Goal: Task Accomplishment & Management: Manage account settings

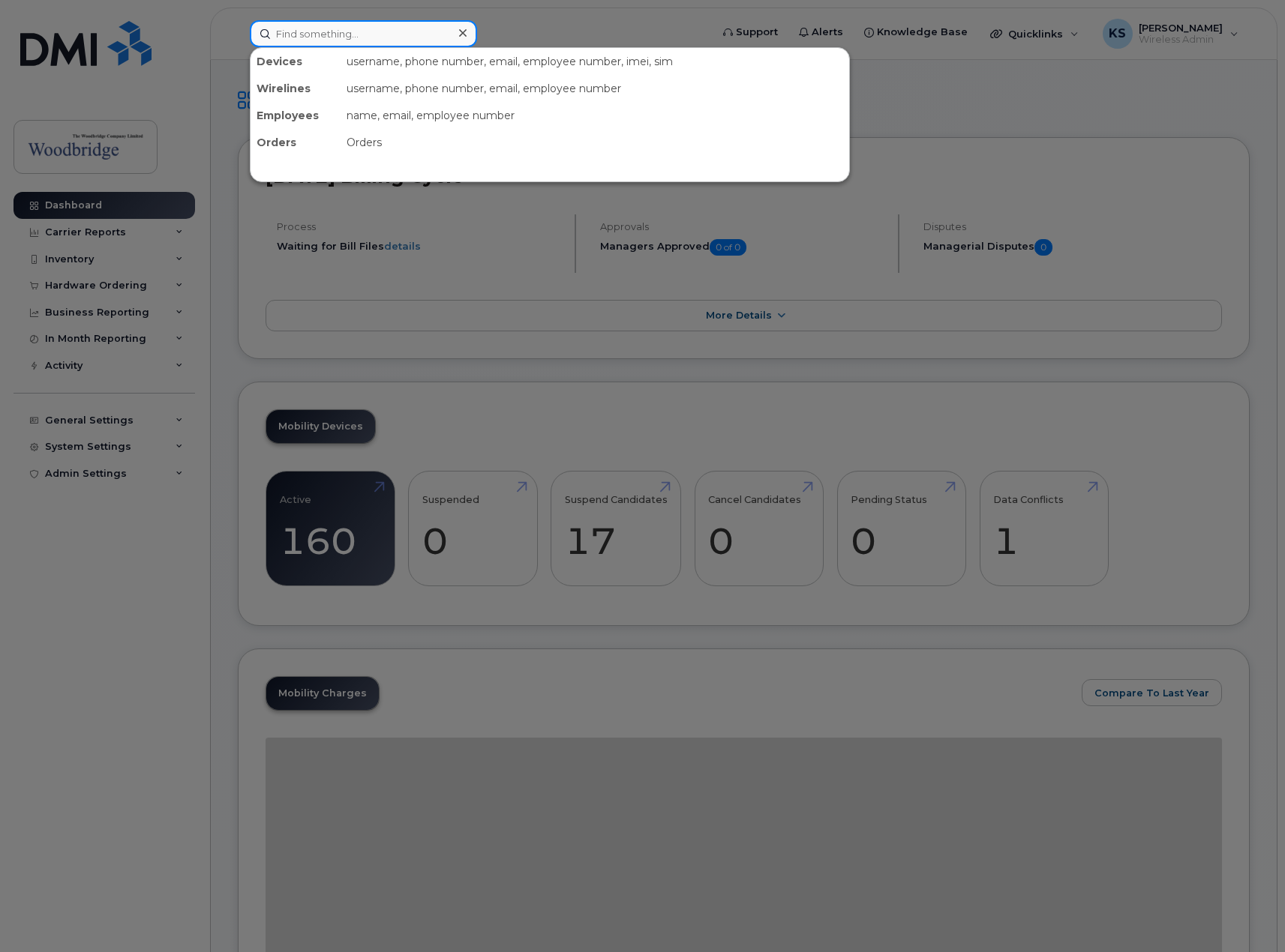
click at [383, 31] on input at bounding box center [363, 34] width 227 height 27
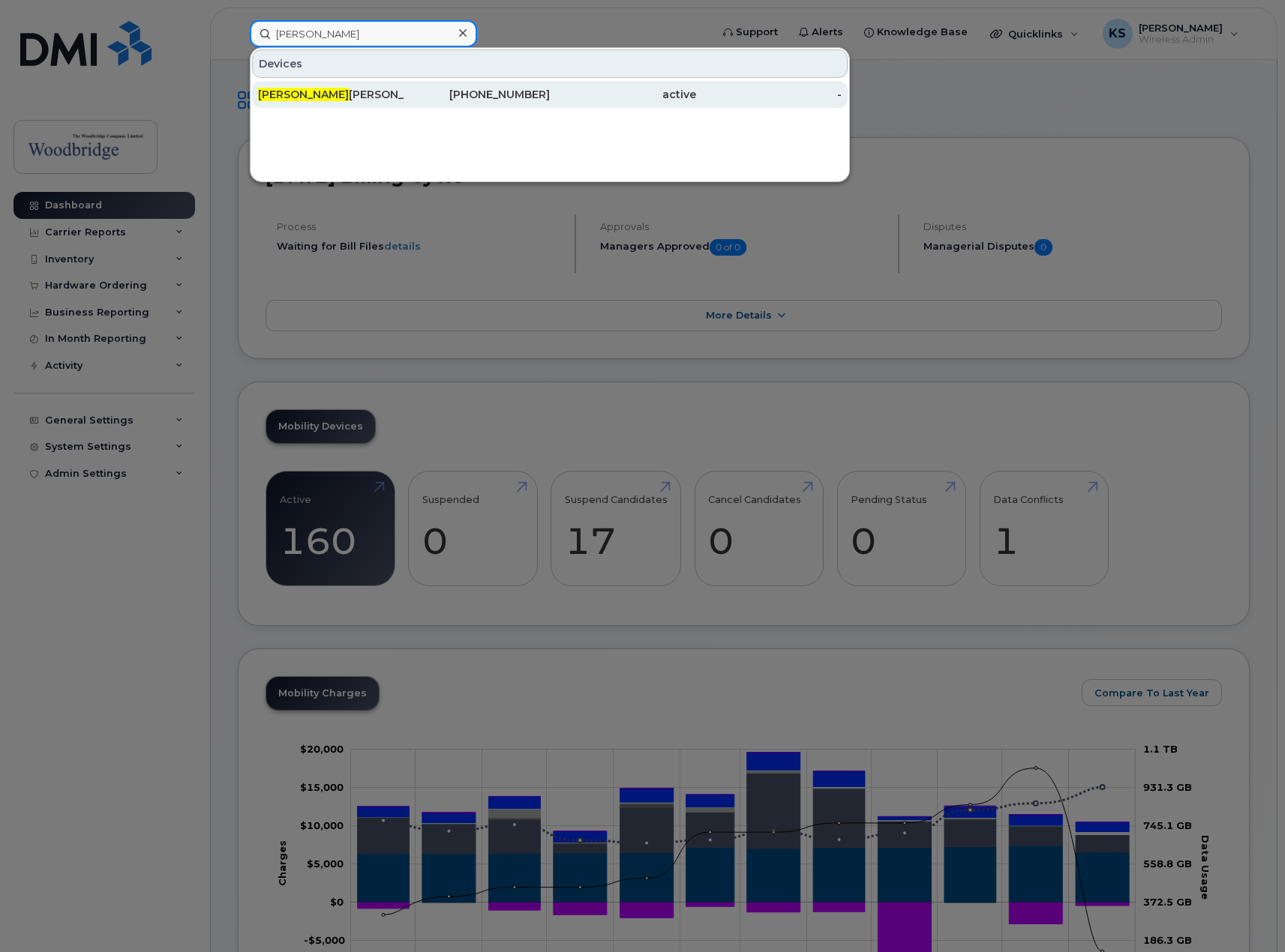
type input "vivian"
click at [404, 102] on div "Vivian Oleary Cell" at bounding box center [477, 95] width 146 height 27
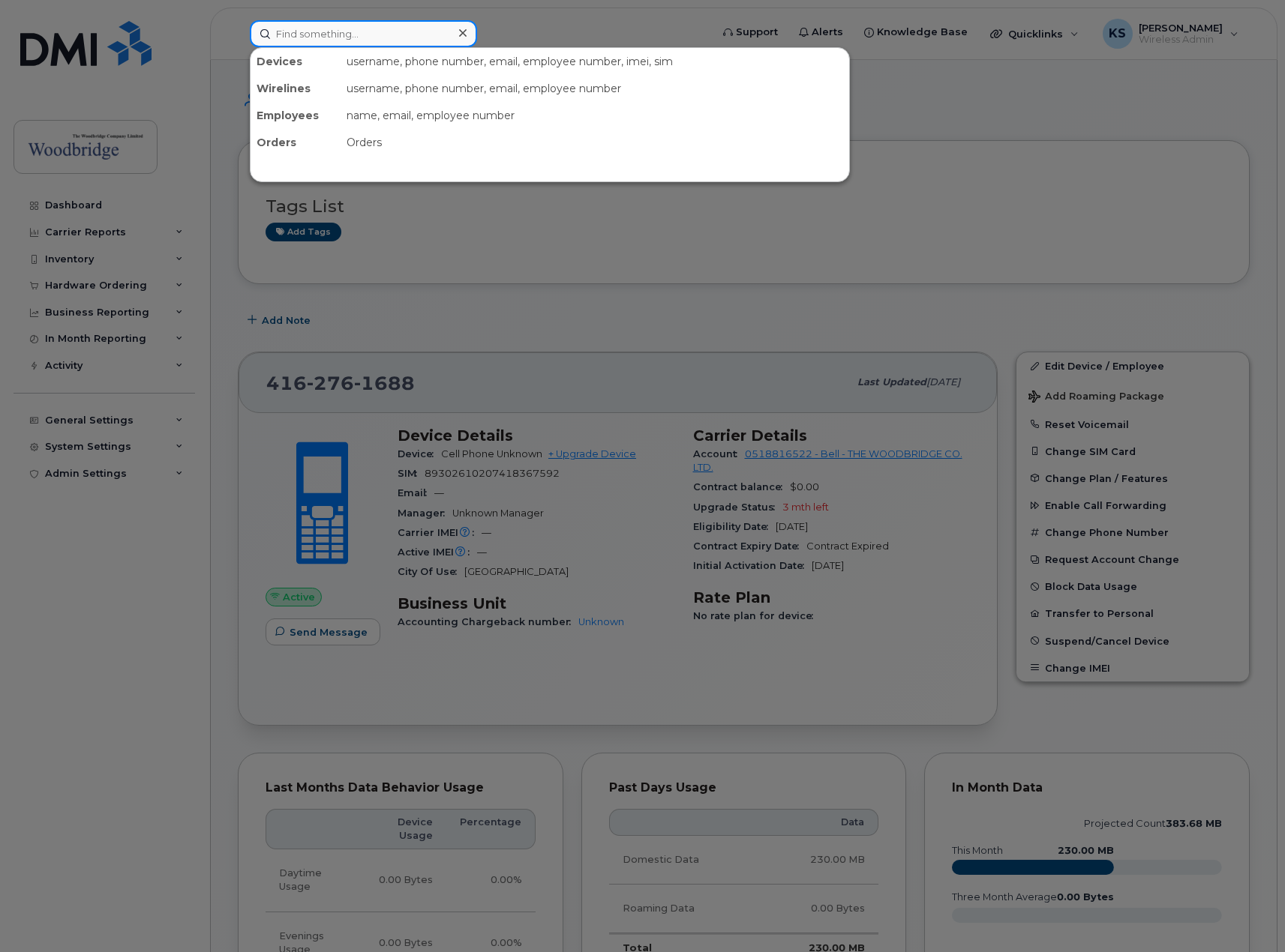
click at [369, 20] on input at bounding box center [363, 34] width 227 height 27
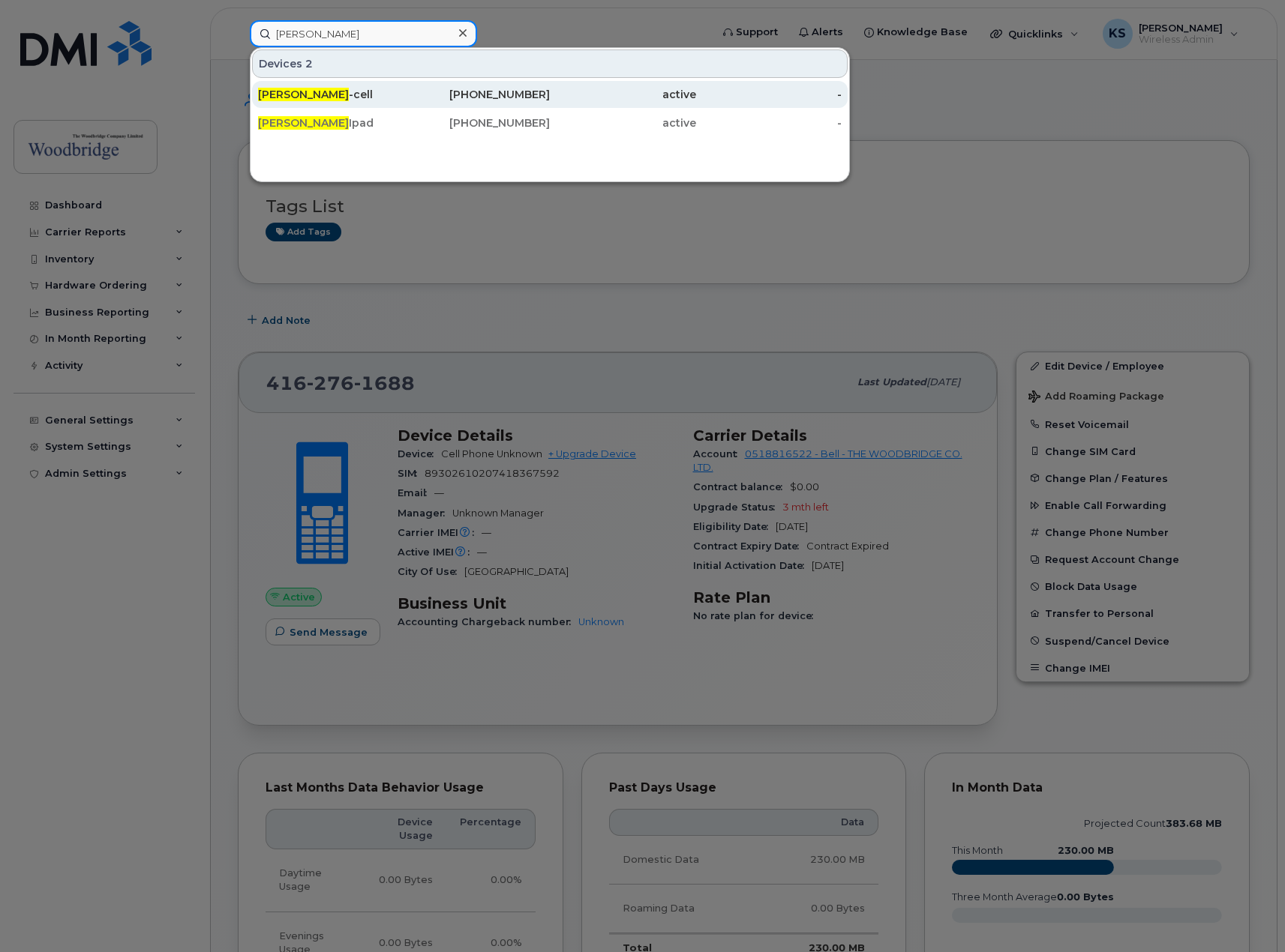
type input "peter mann"
click at [368, 94] on div "Peter Mann -cell" at bounding box center [331, 94] width 146 height 15
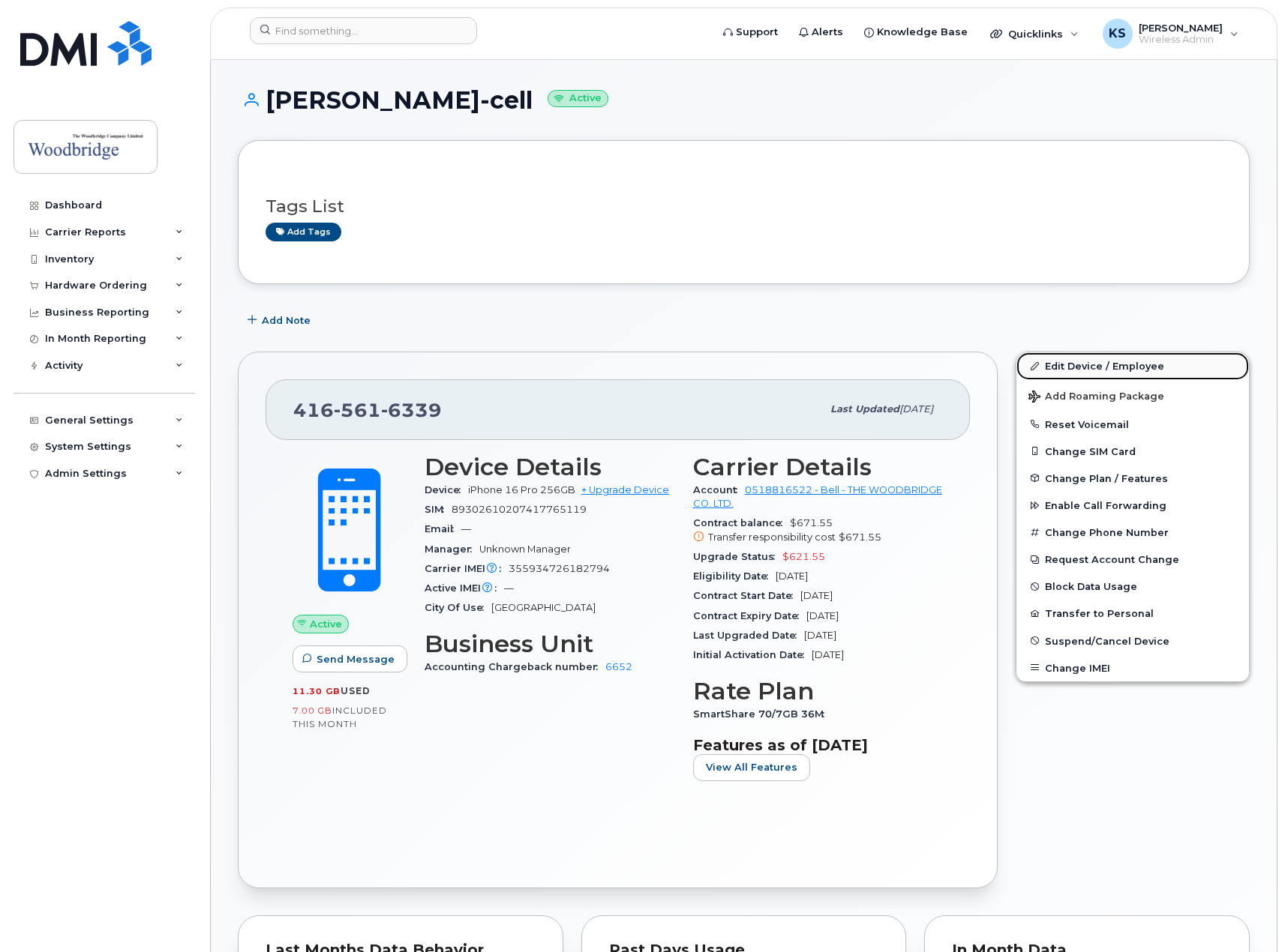
click at [1106, 362] on link "Edit Device / Employee" at bounding box center [1133, 366] width 232 height 27
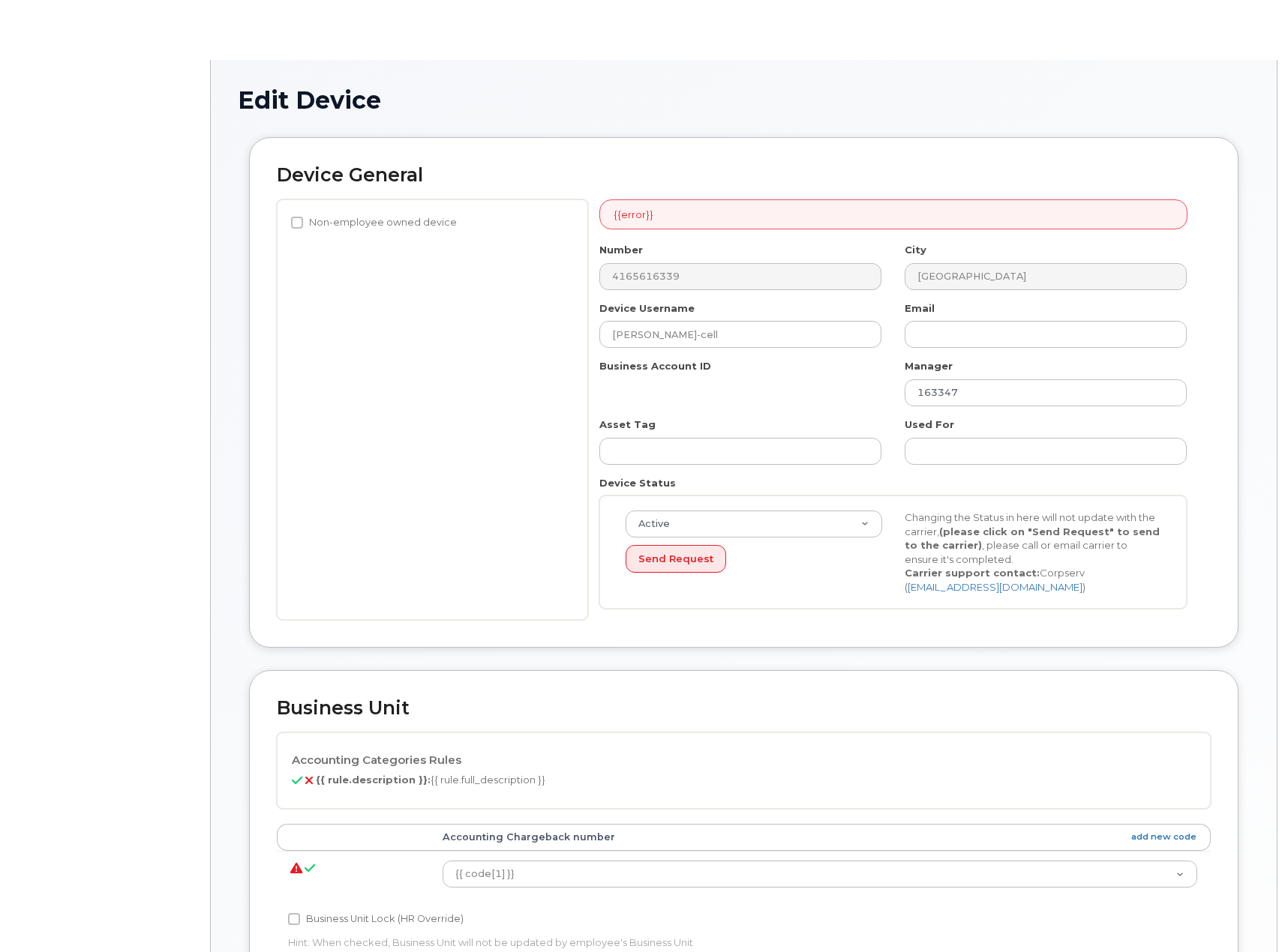
select select "43857"
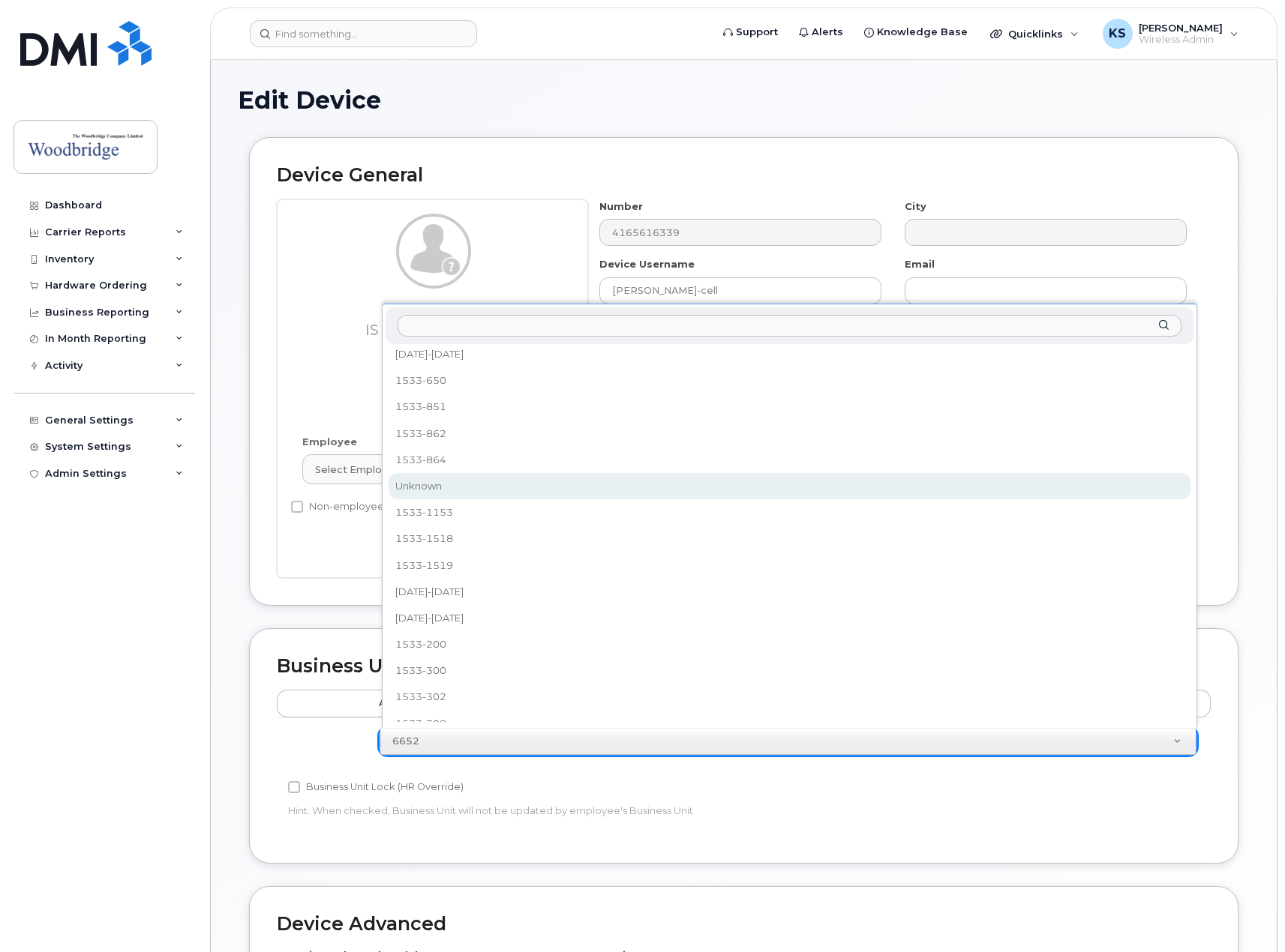
scroll to position [232, 0]
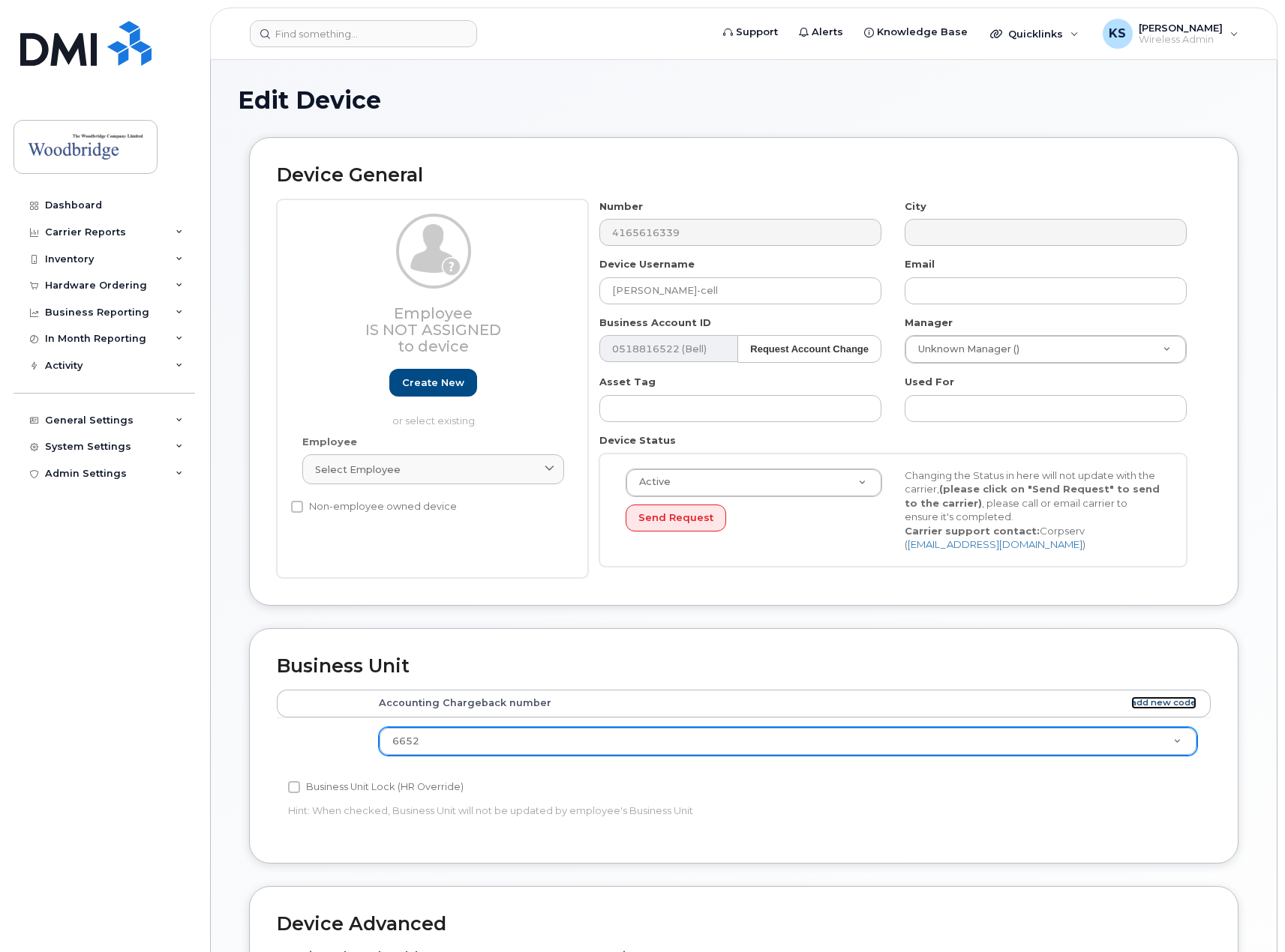
click at [1181, 703] on link "add new code" at bounding box center [1163, 702] width 65 height 13
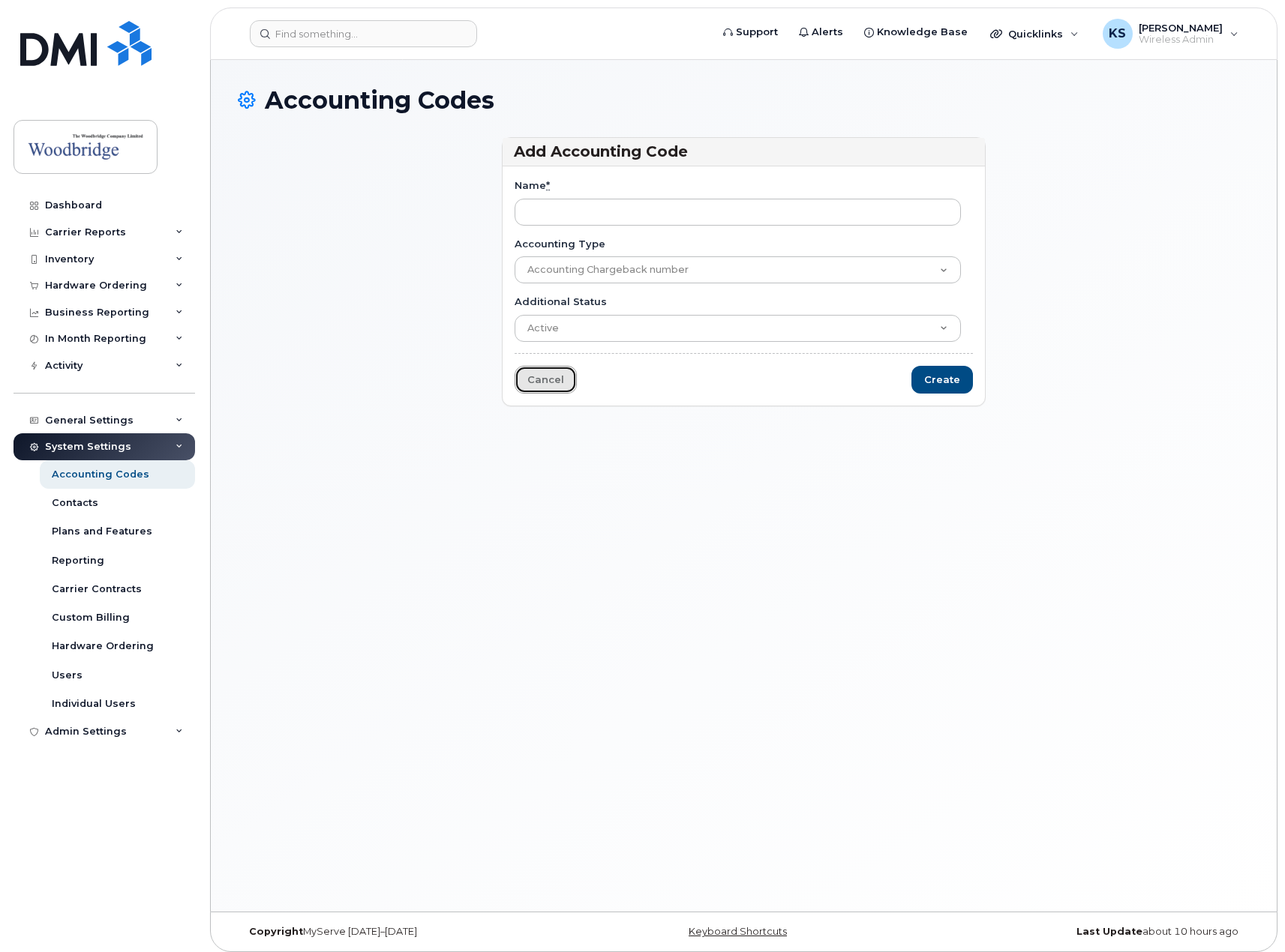
click at [552, 383] on link "Cancel" at bounding box center [545, 379] width 62 height 27
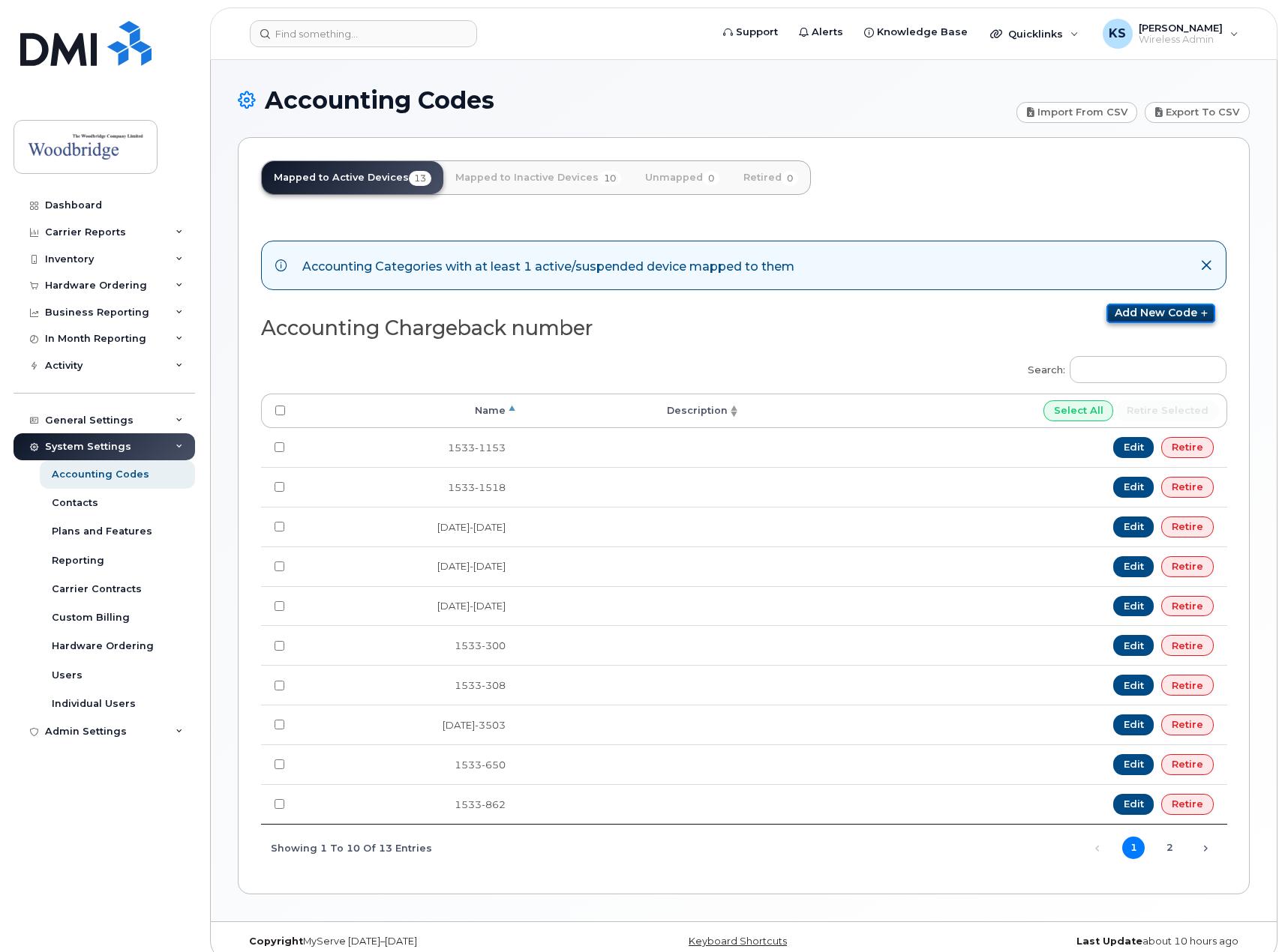
click at [1165, 307] on link "Add new code" at bounding box center [1160, 313] width 108 height 20
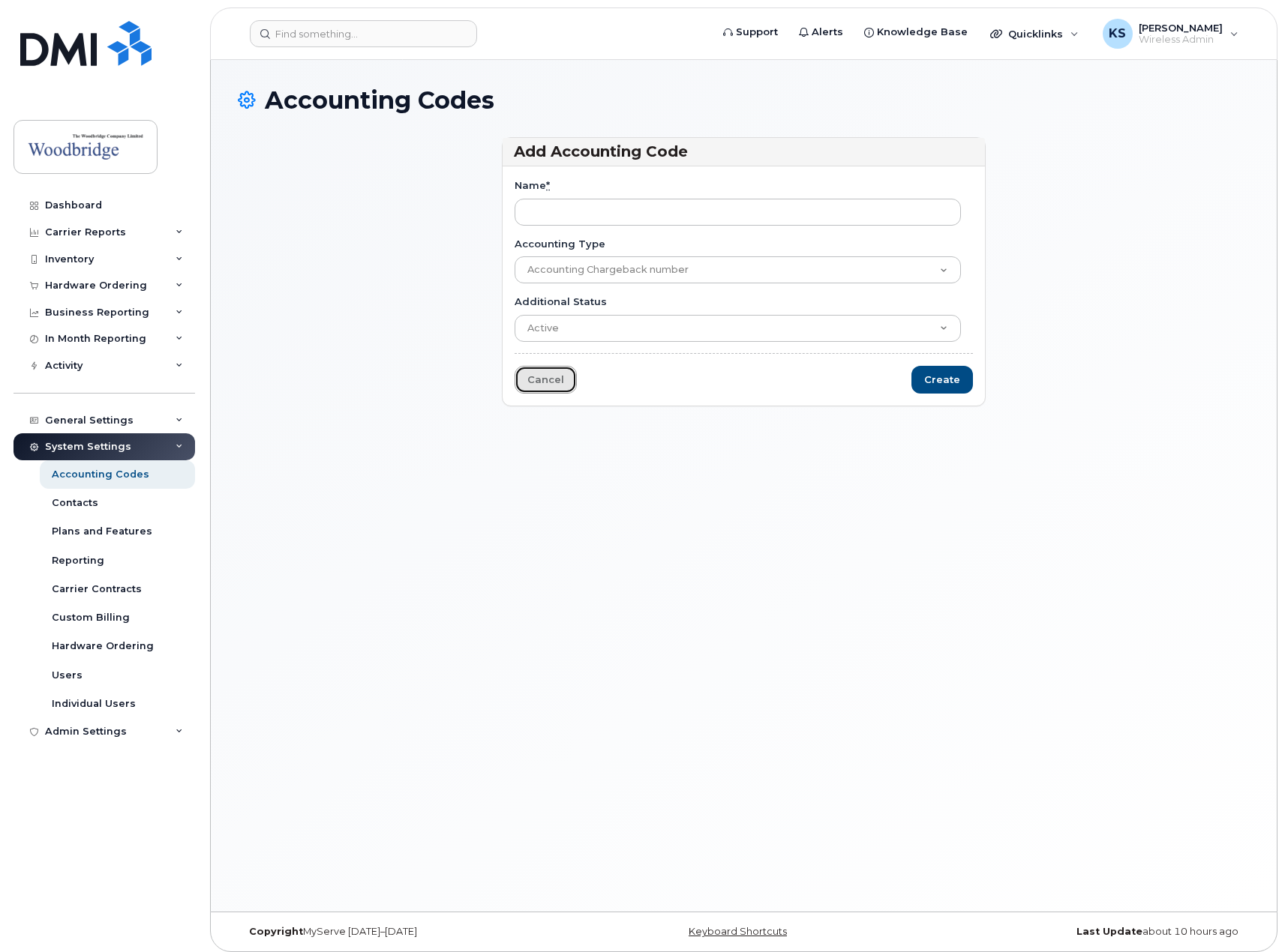
click at [557, 377] on link "Cancel" at bounding box center [545, 379] width 62 height 27
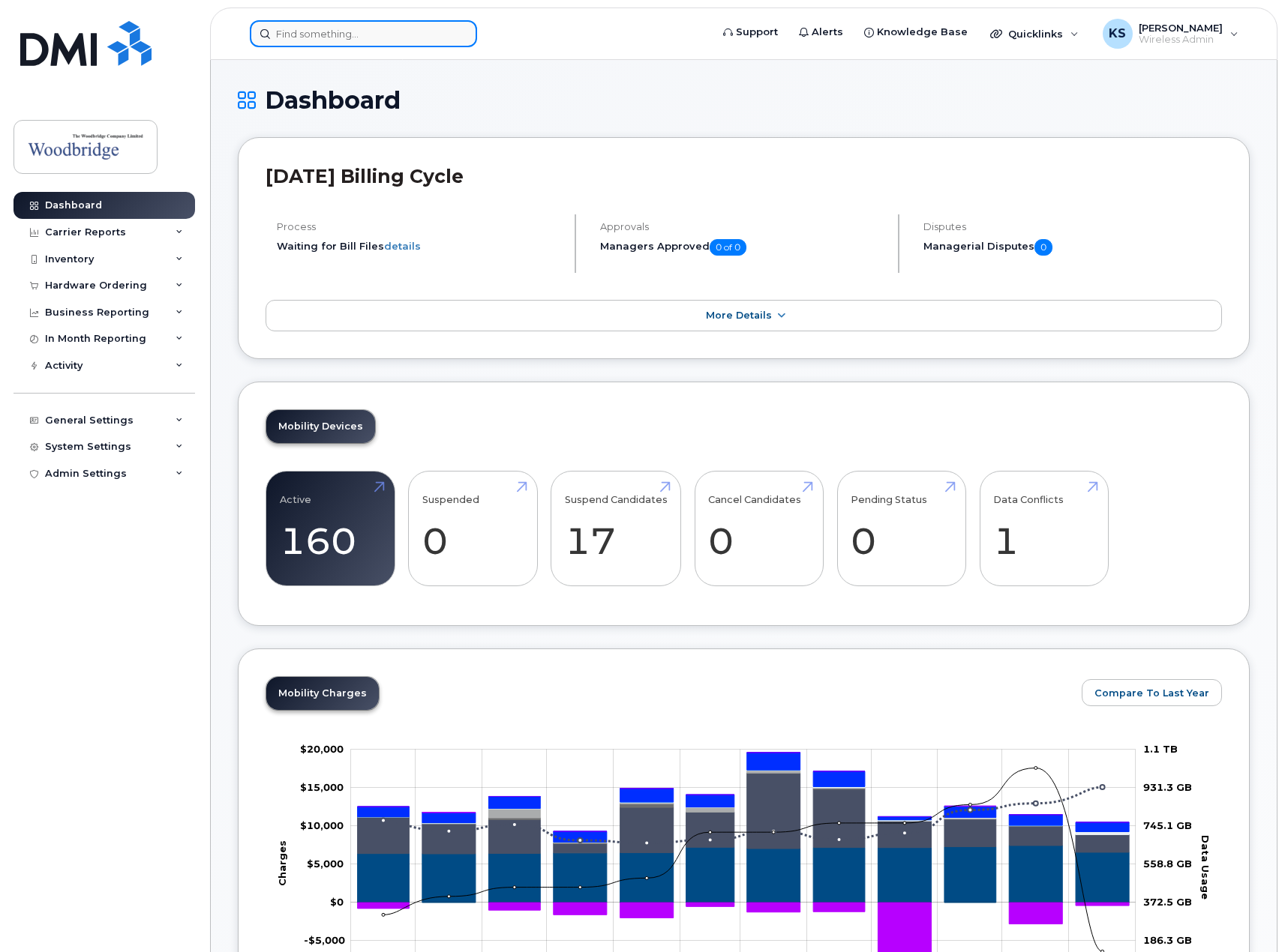
click at [348, 34] on input at bounding box center [363, 34] width 227 height 27
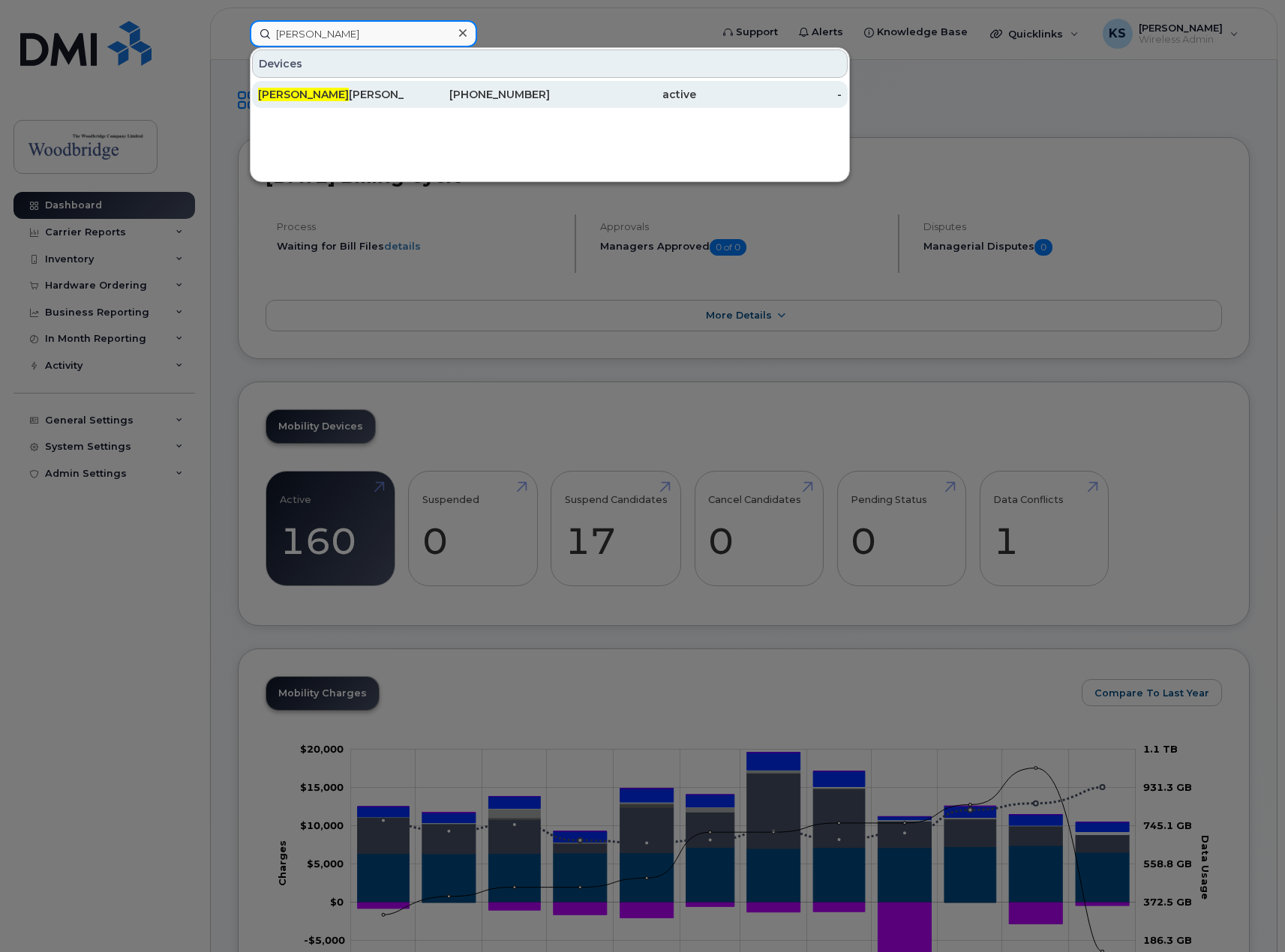
type input "vivian"
click at [364, 99] on div "Vivian Oleary Cell" at bounding box center [331, 94] width 146 height 15
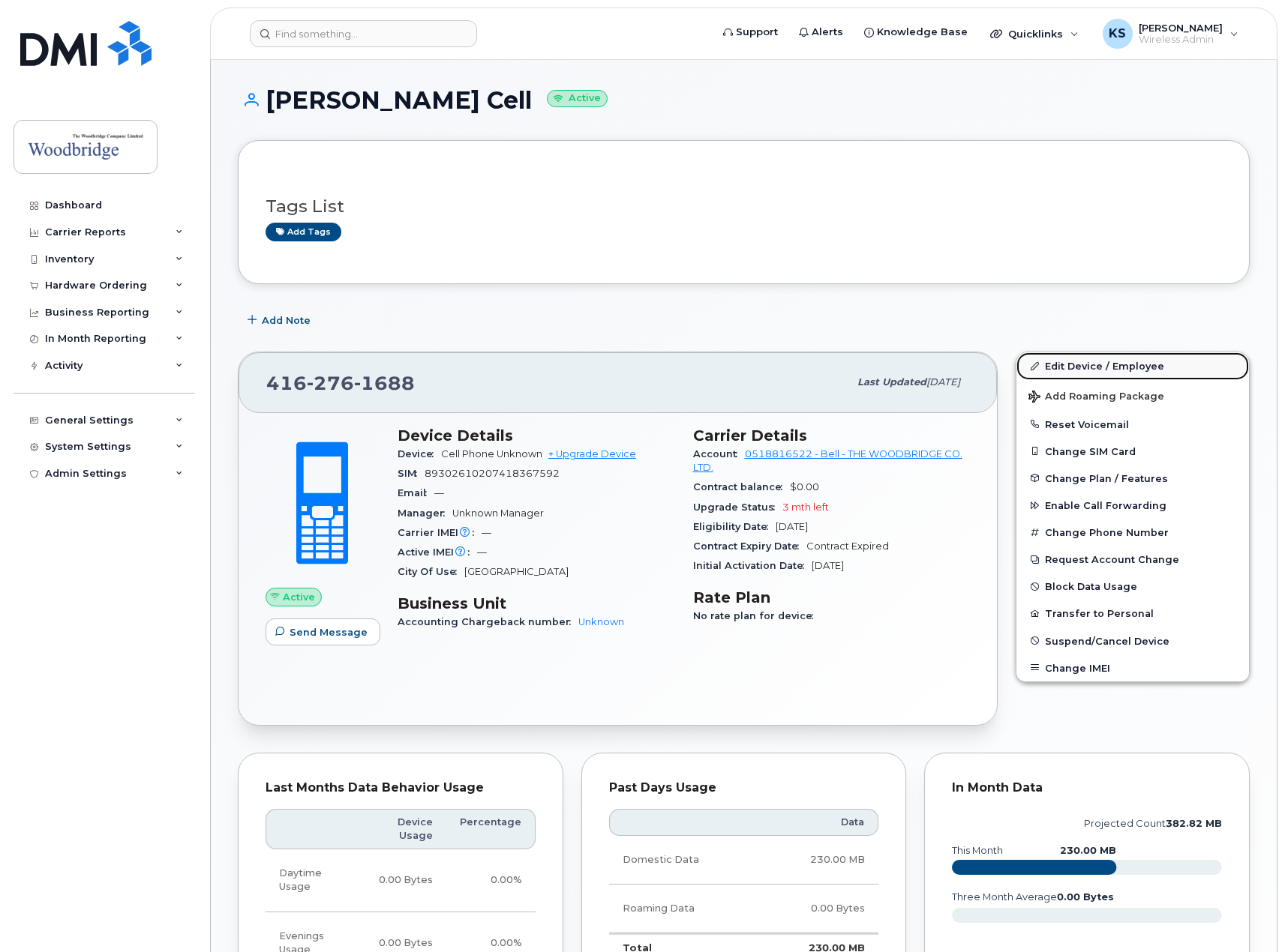
click at [1114, 362] on link "Edit Device / Employee" at bounding box center [1133, 366] width 232 height 27
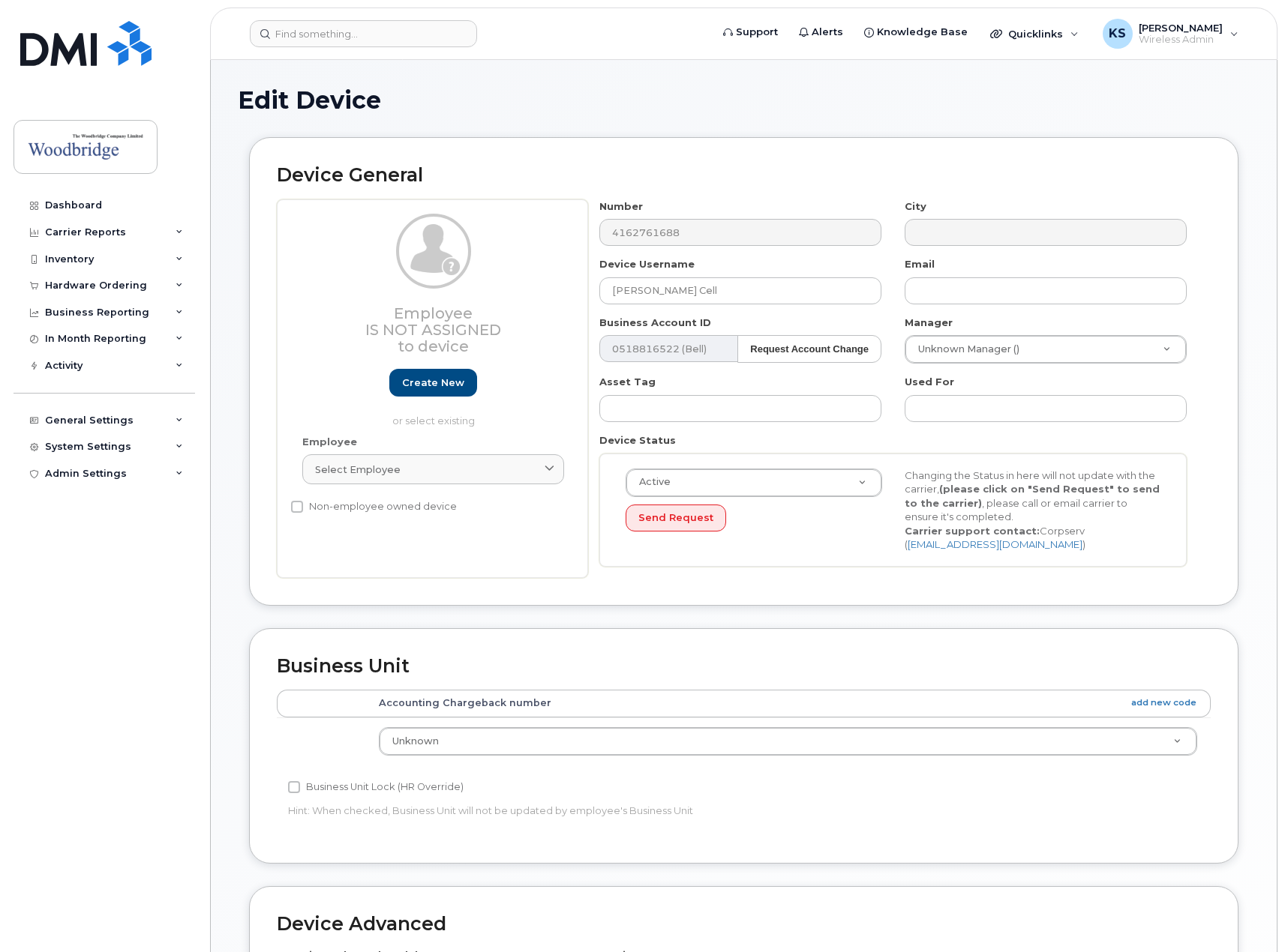
select select "43856"
click at [647, 288] on input "[PERSON_NAME] Cell" at bounding box center [740, 291] width 282 height 27
type input "[PERSON_NAME] Cell"
click at [1153, 702] on link "add new code" at bounding box center [1163, 702] width 65 height 13
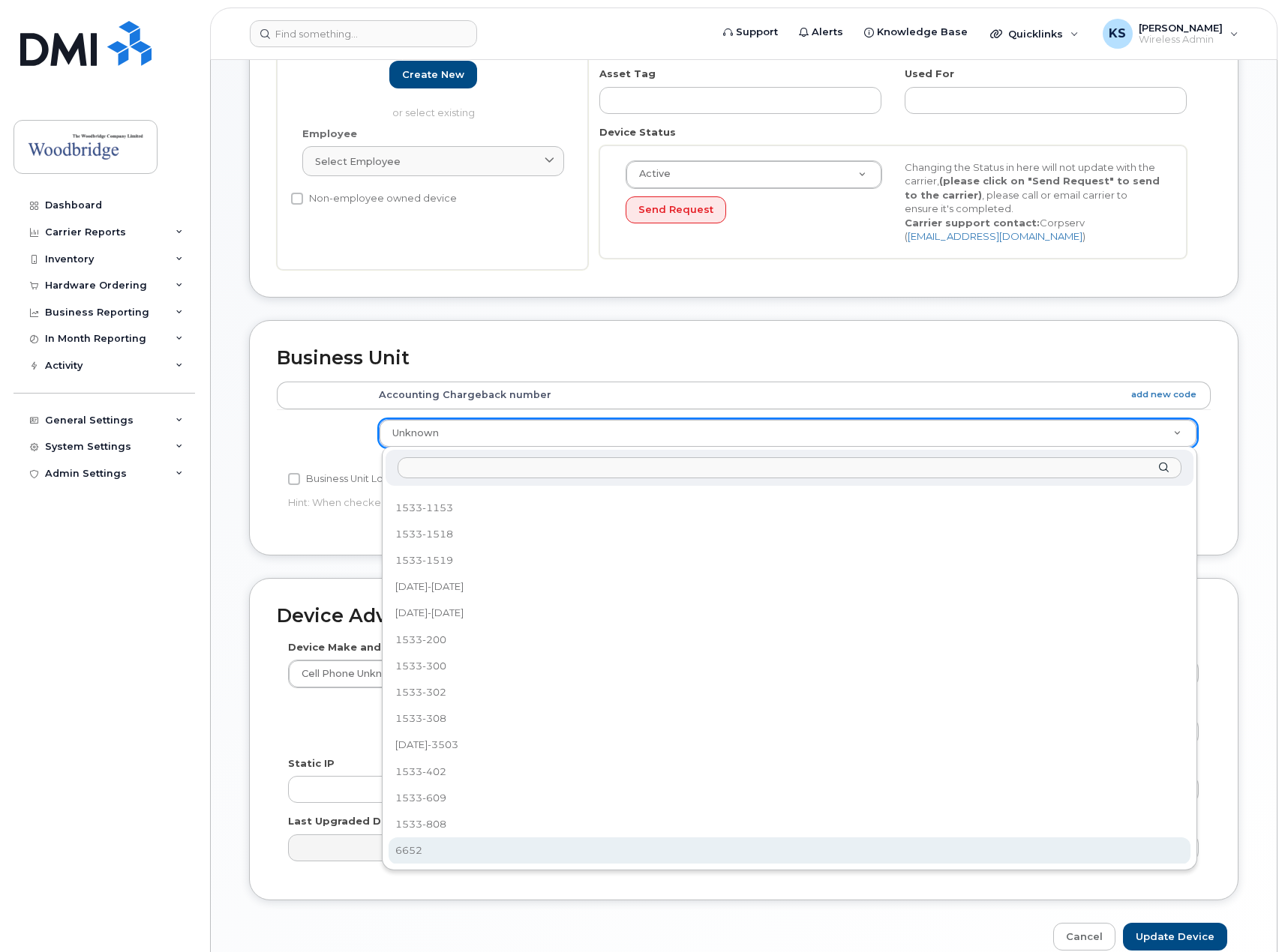
scroll to position [309, 0]
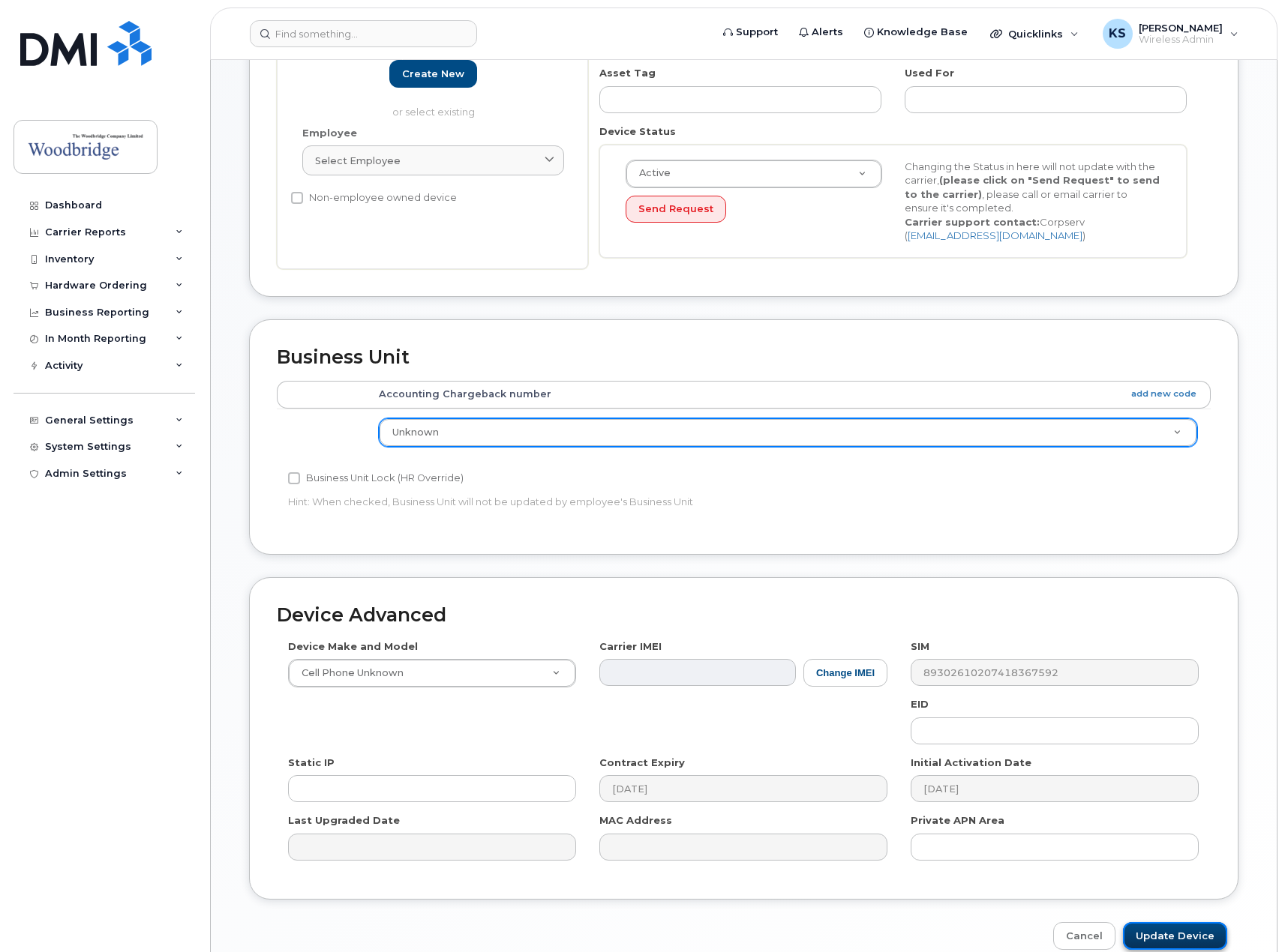
click at [1190, 930] on input "Update Device" at bounding box center [1175, 936] width 104 height 27
type input "Saving..."
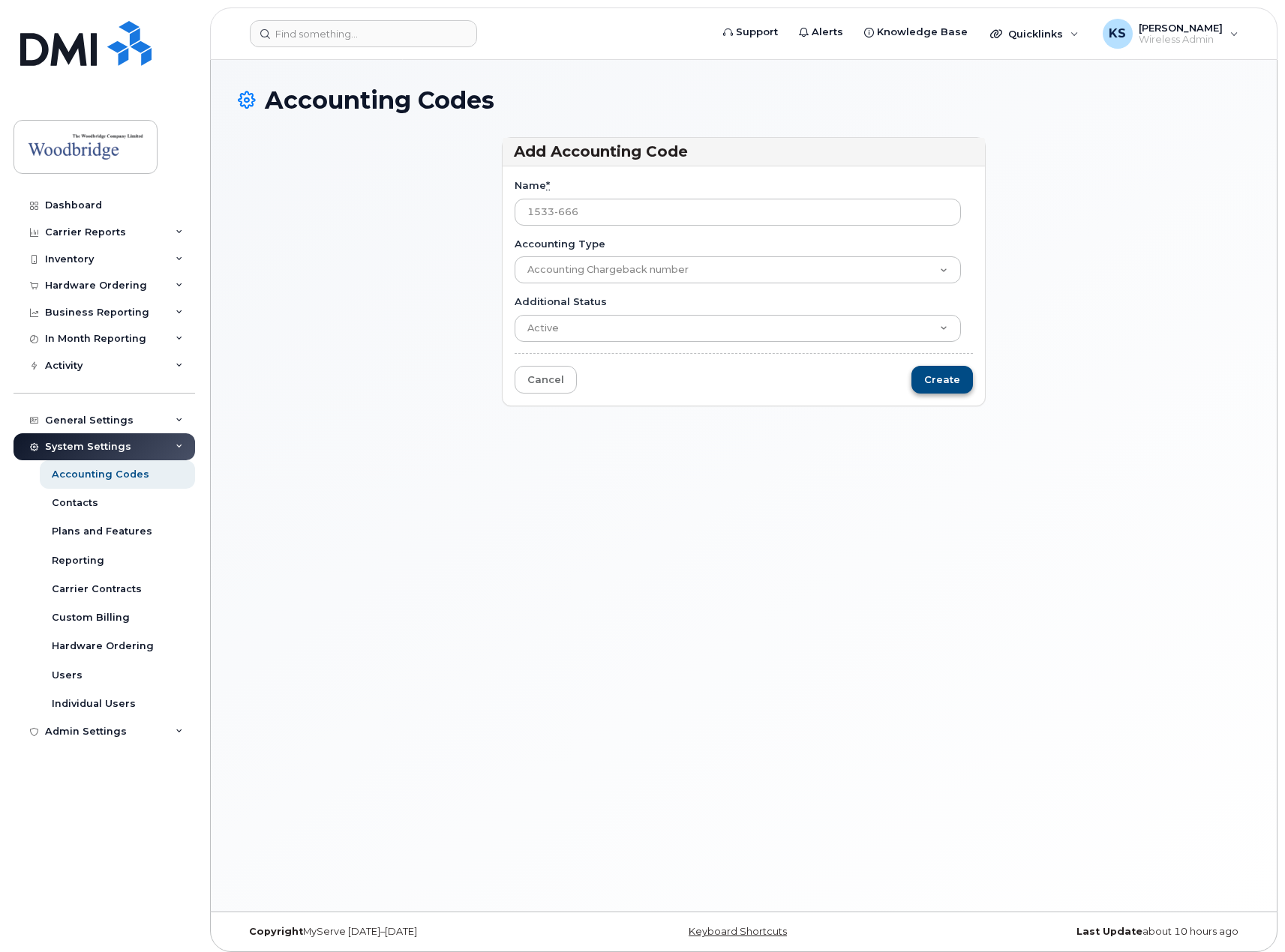
type input "1533-666"
click at [940, 384] on input "Create" at bounding box center [942, 379] width 61 height 27
type input "Saving..."
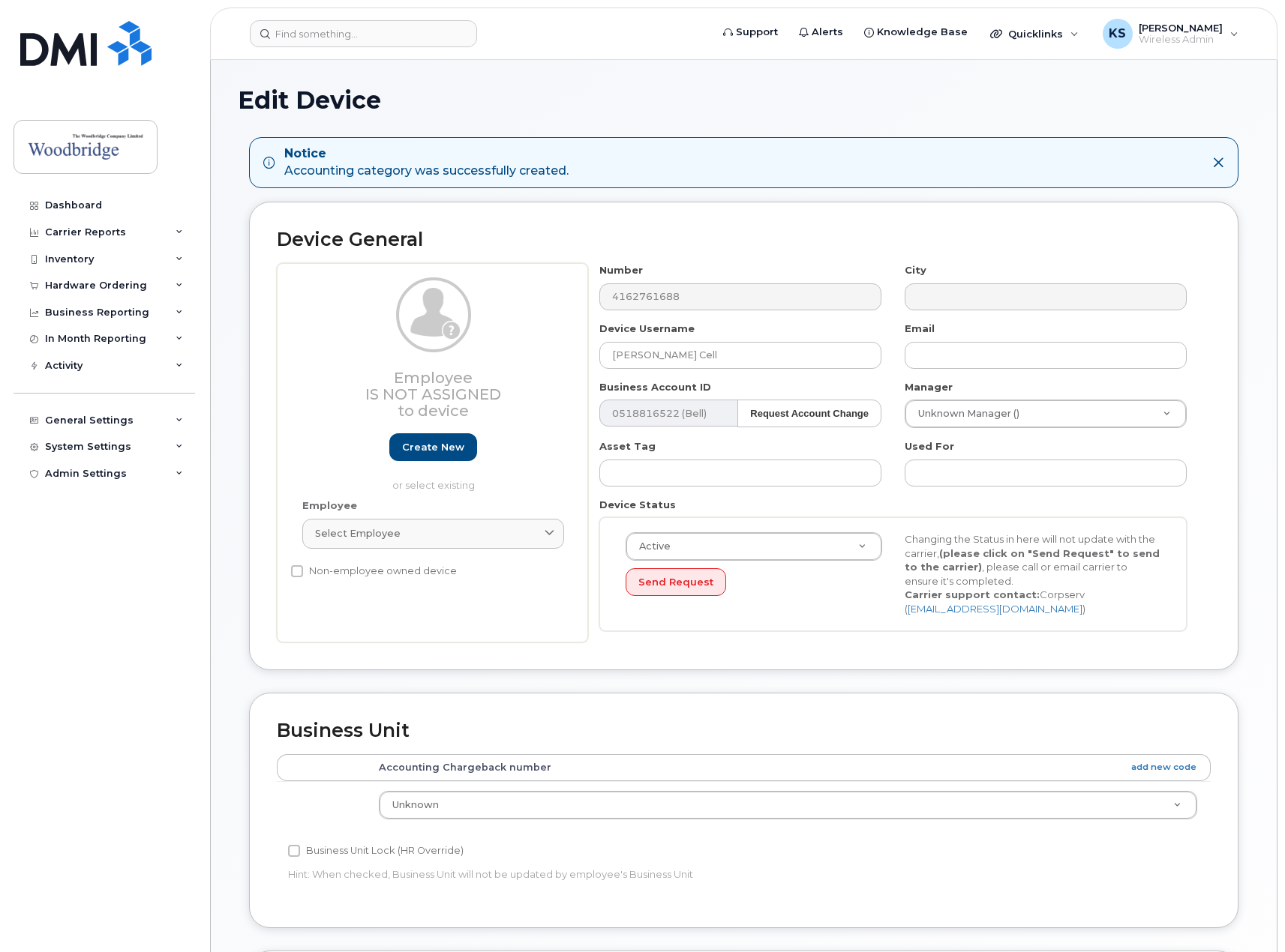
select select "43856"
click at [659, 357] on input "Vivian Oleary Cell" at bounding box center [740, 356] width 282 height 27
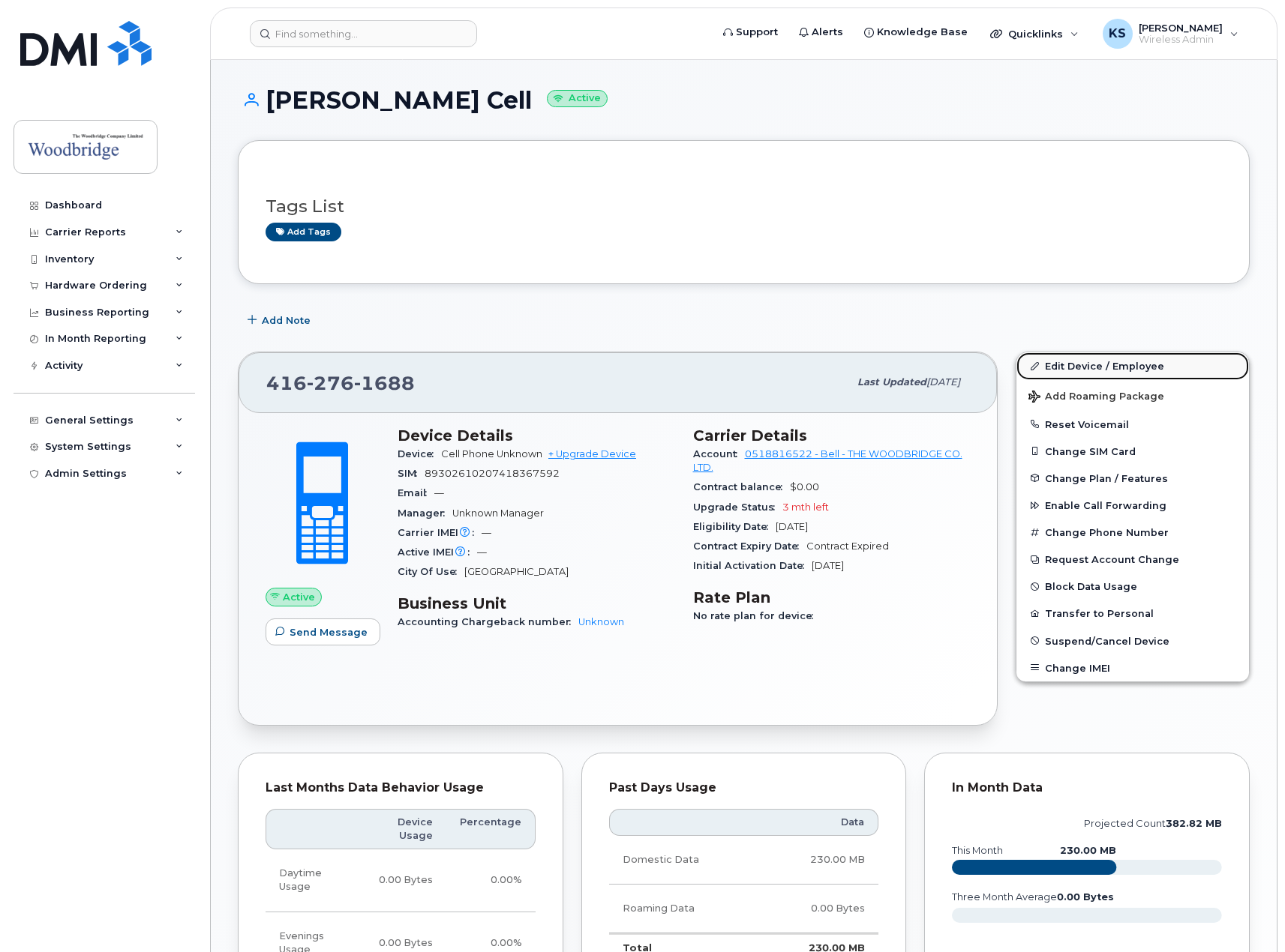
click at [1121, 361] on link "Edit Device / Employee" at bounding box center [1133, 366] width 232 height 27
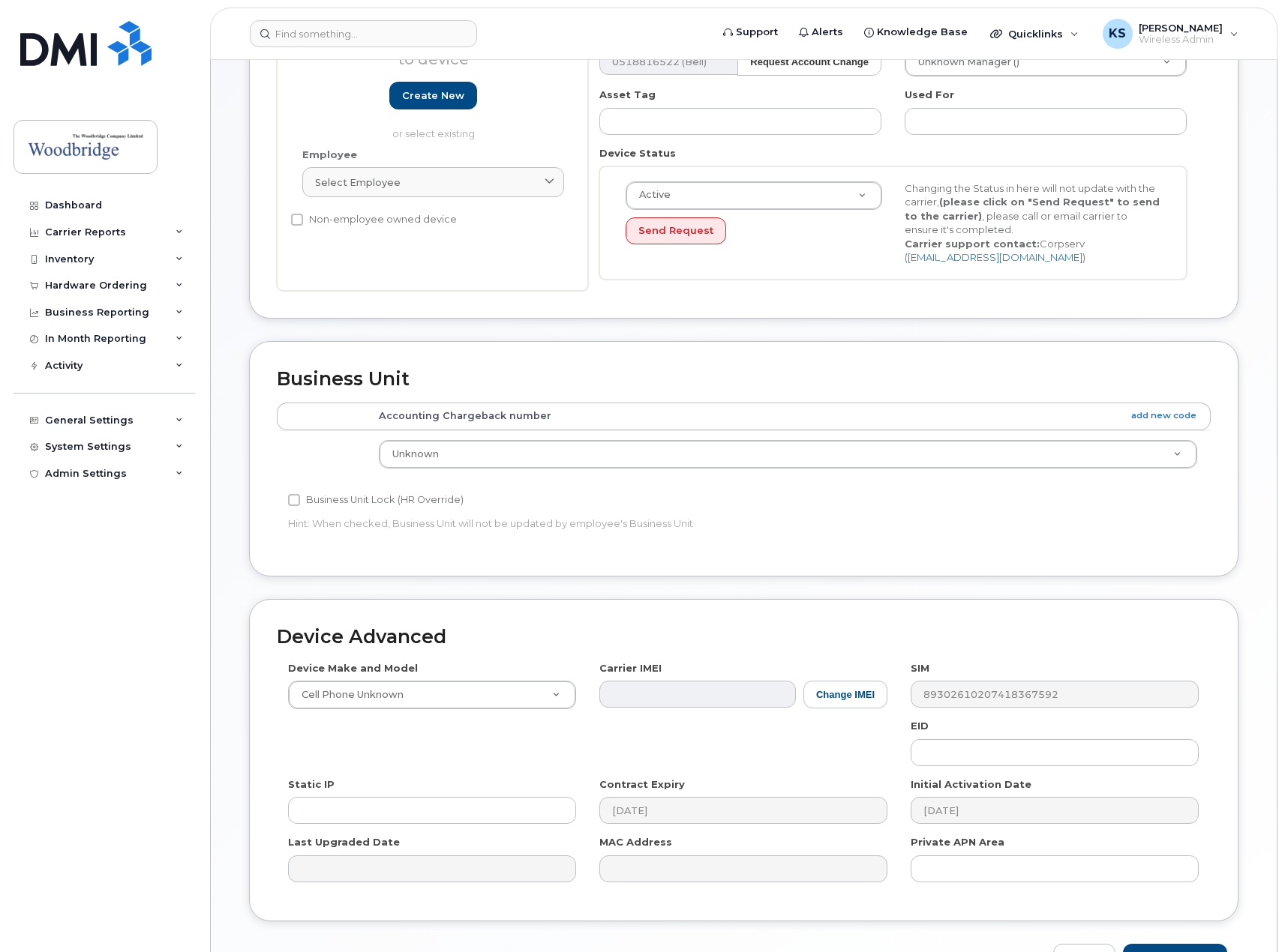
scroll to position [300, 0]
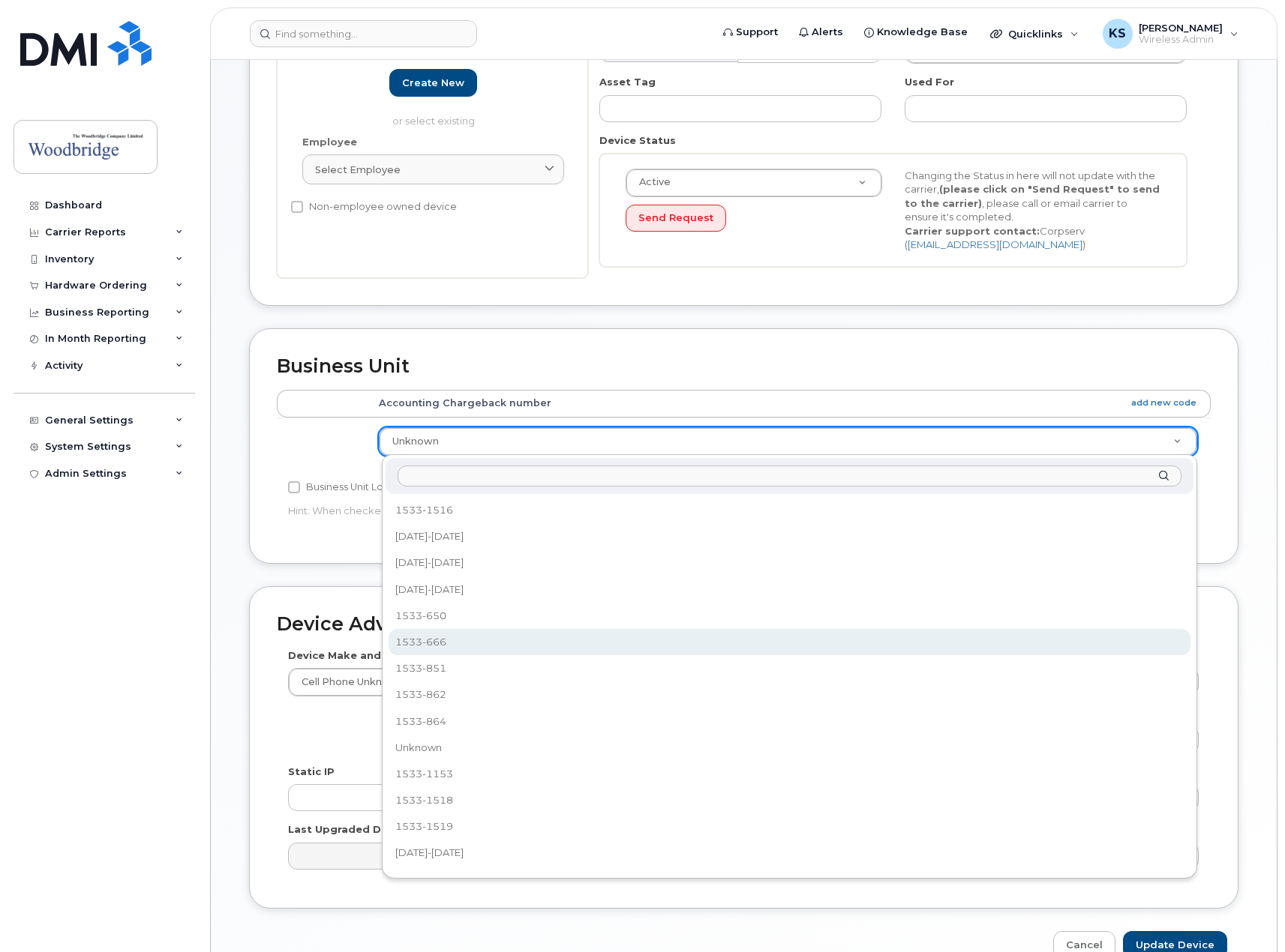
select select "35884376"
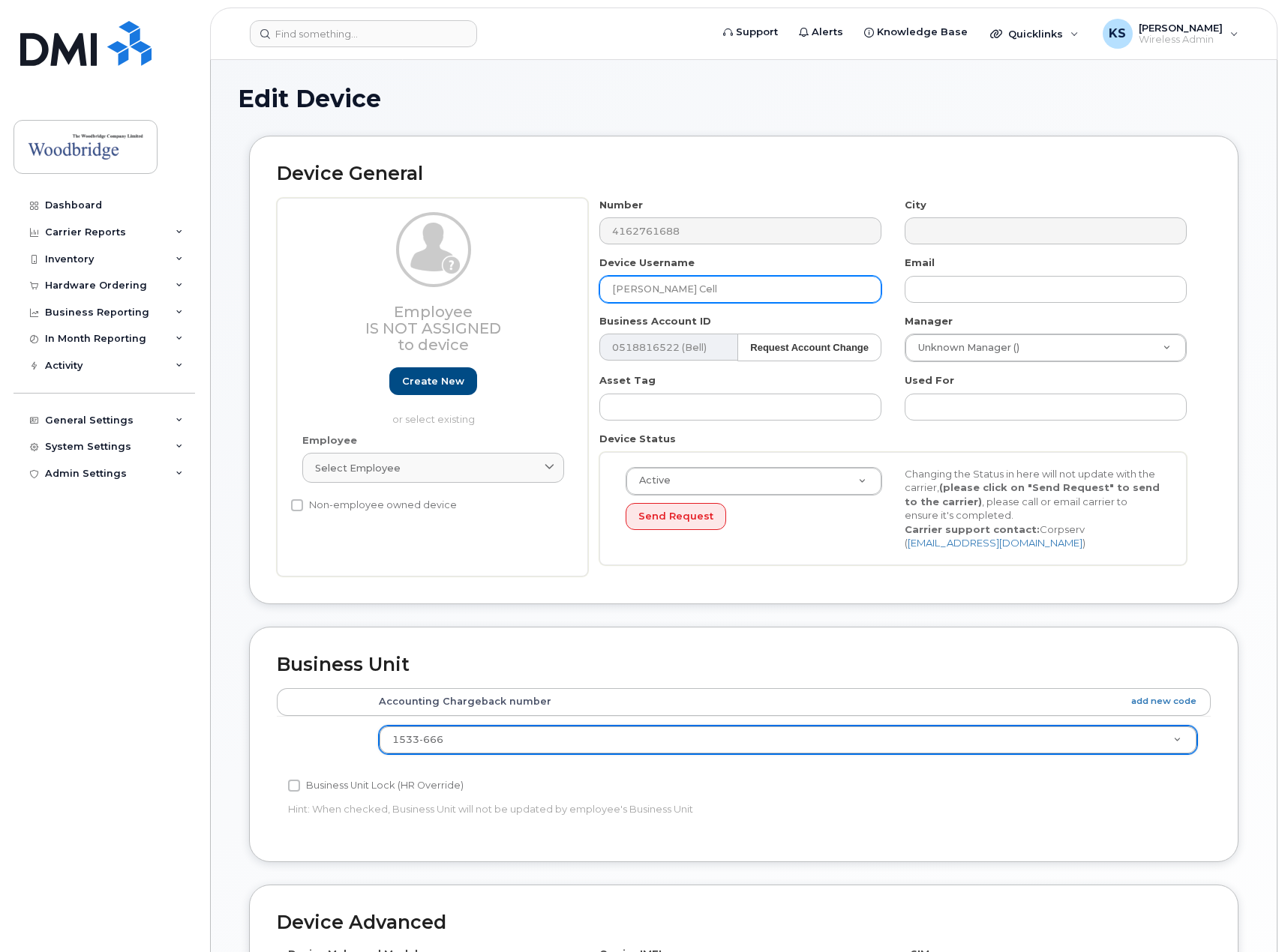
scroll to position [1, 0]
click at [681, 281] on input "Vivian O'Leary Cell" at bounding box center [740, 291] width 282 height 27
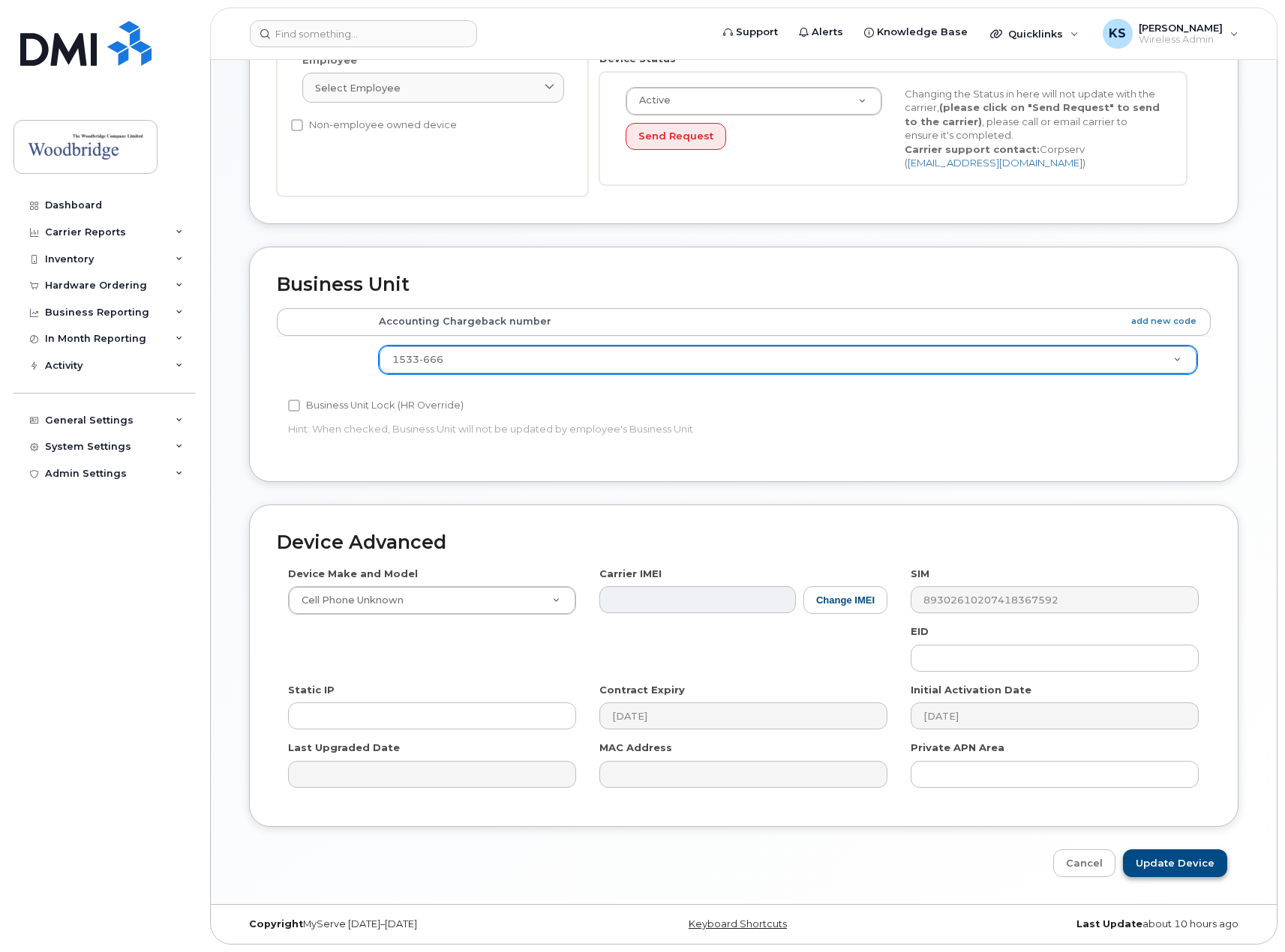
type input "[PERSON_NAME]-Cell"
click at [1175, 874] on input "Update Device" at bounding box center [1175, 863] width 104 height 27
type input "Saving..."
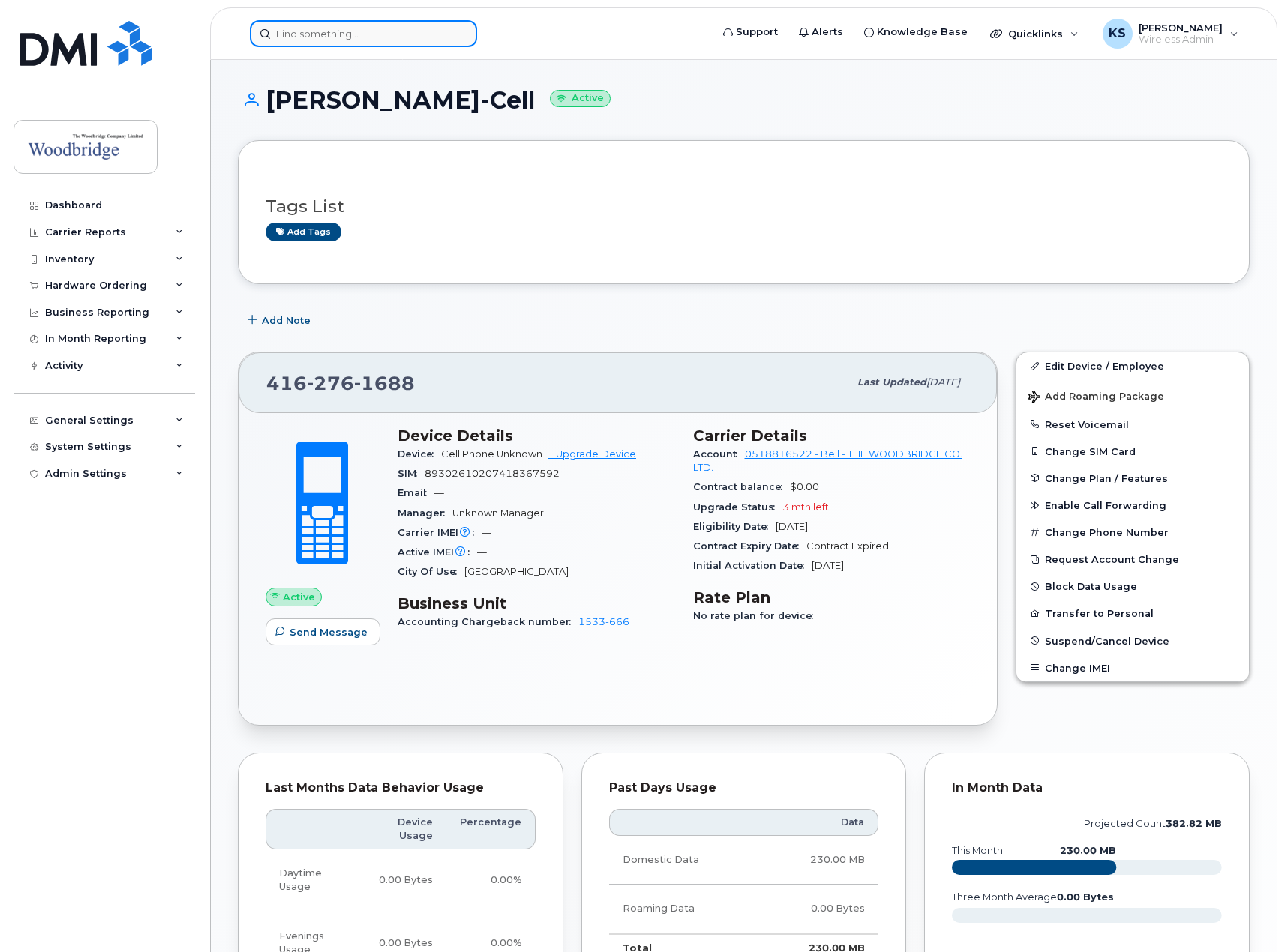
click at [358, 35] on input at bounding box center [363, 34] width 227 height 27
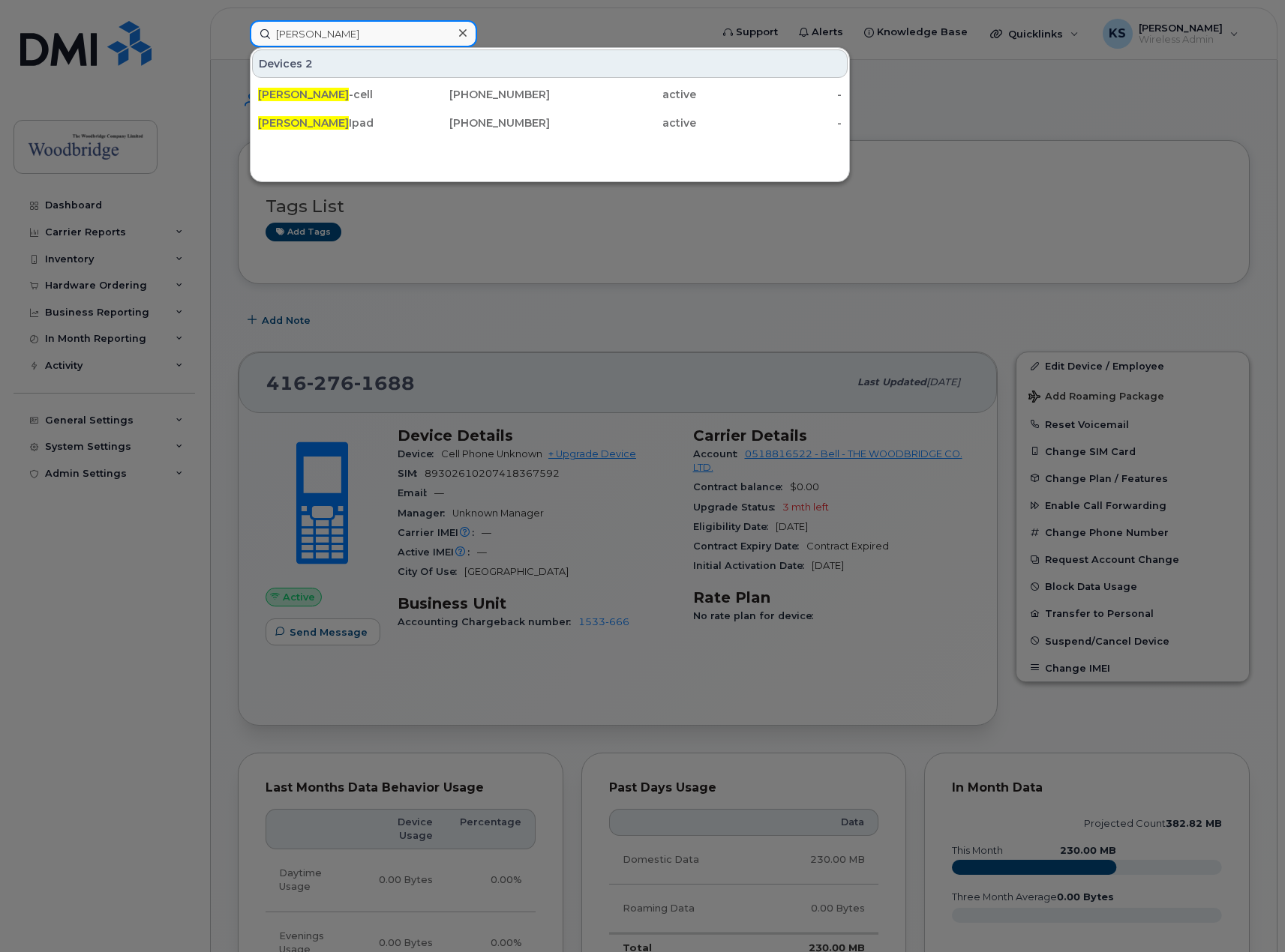
type input "peter mann"
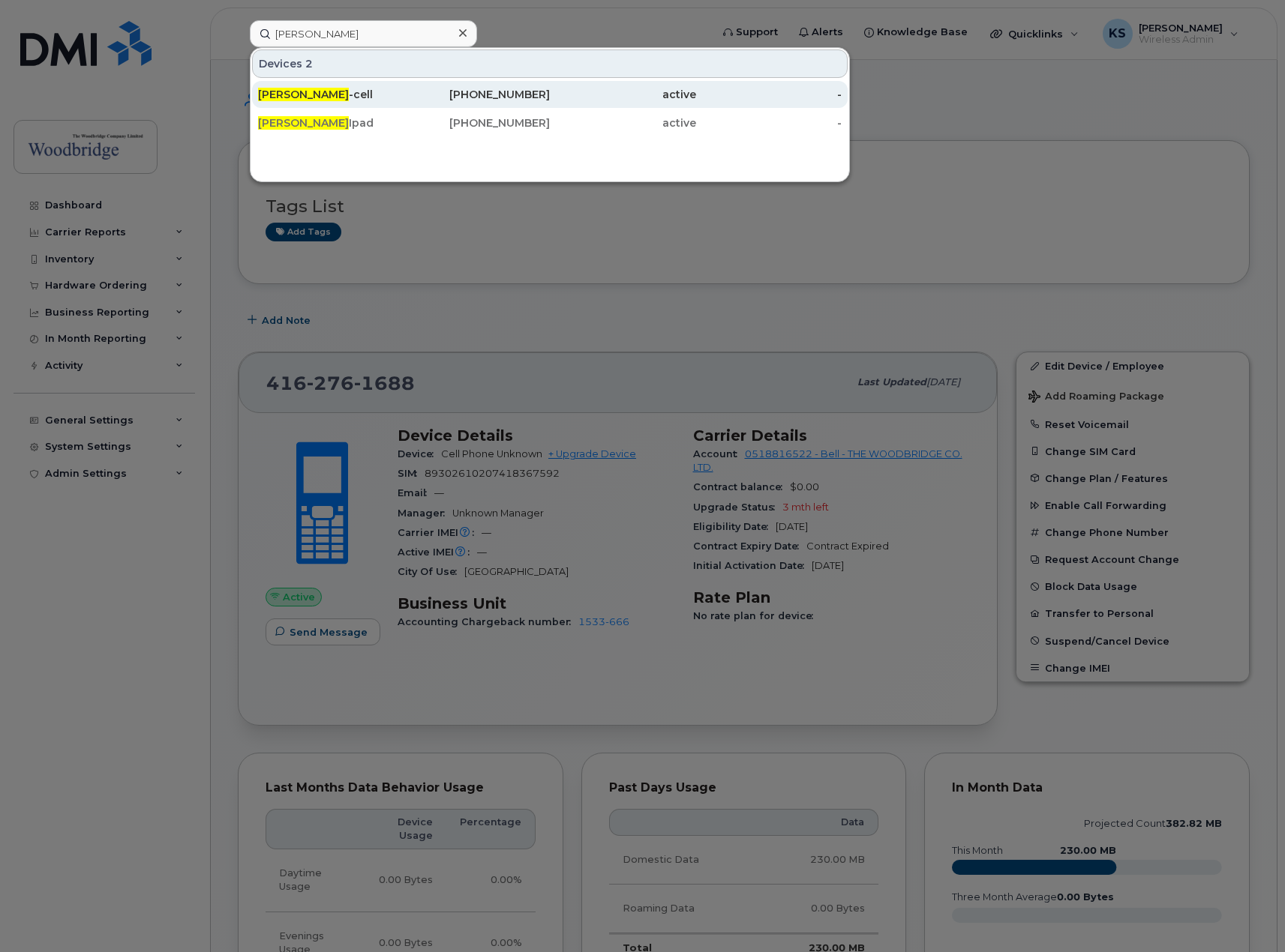
click at [342, 89] on div "Peter Mann -cell" at bounding box center [331, 94] width 146 height 15
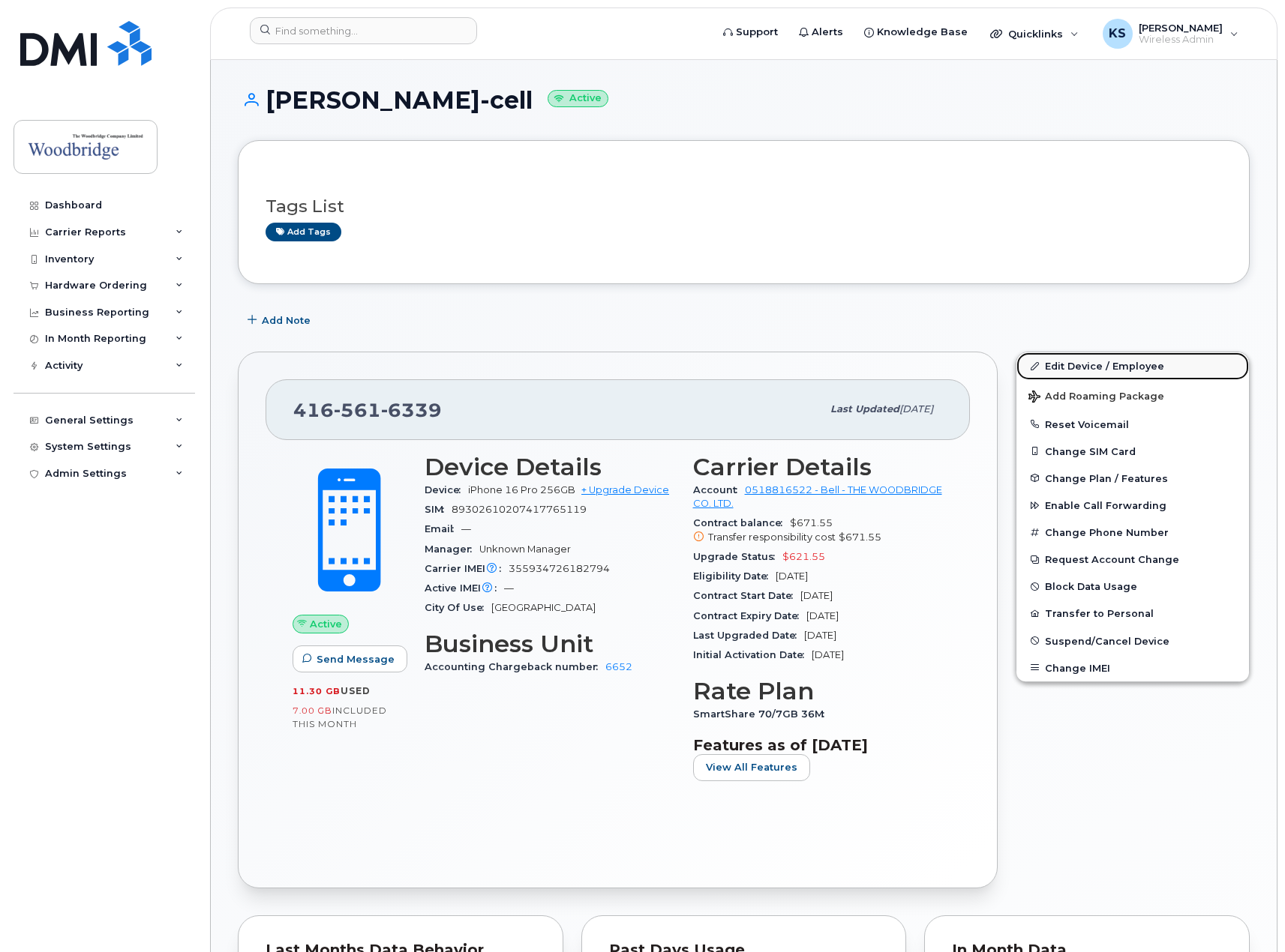
click at [1122, 365] on link "Edit Device / Employee" at bounding box center [1133, 366] width 232 height 27
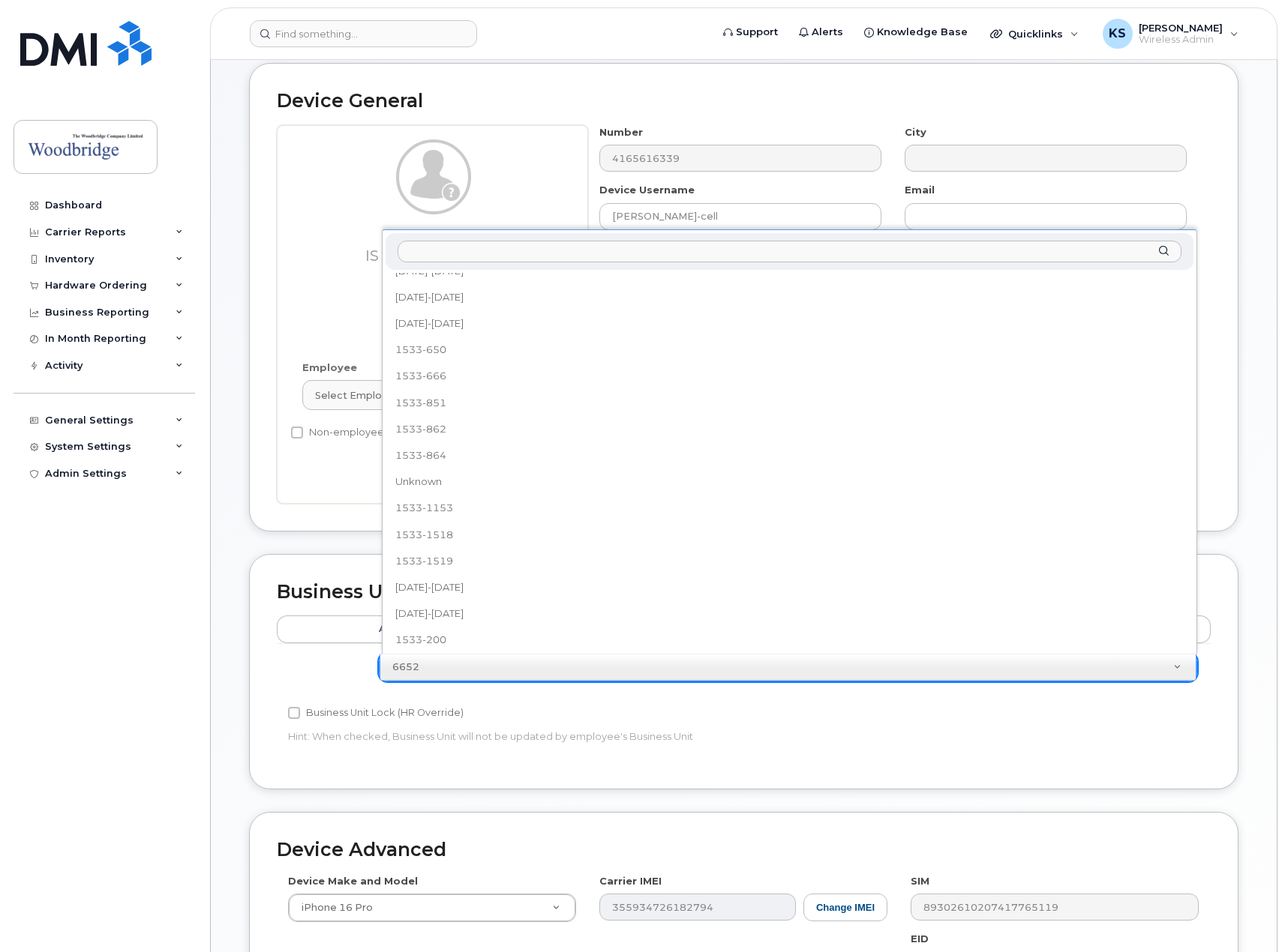
scroll to position [27, 0]
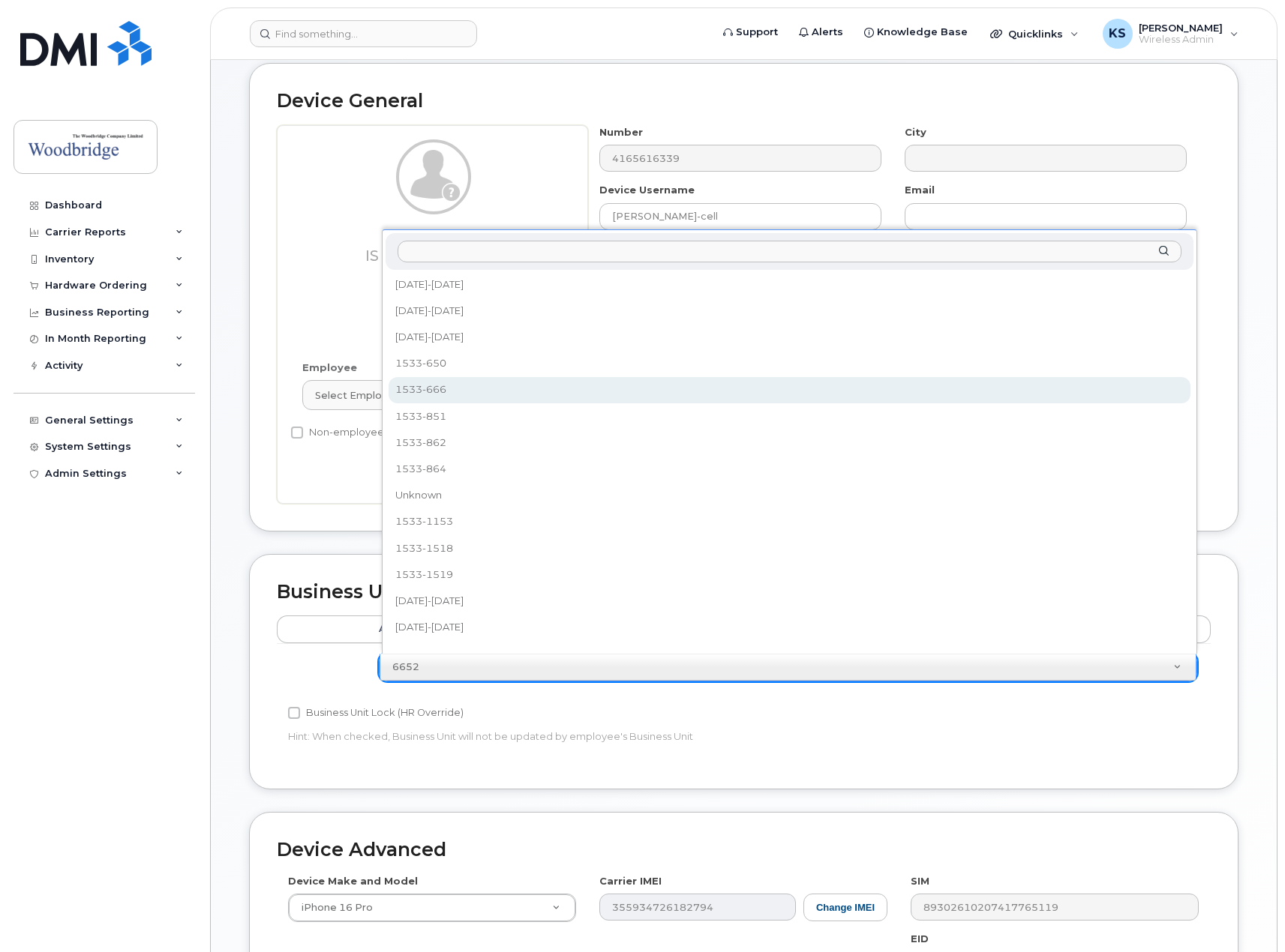
select select "35884376"
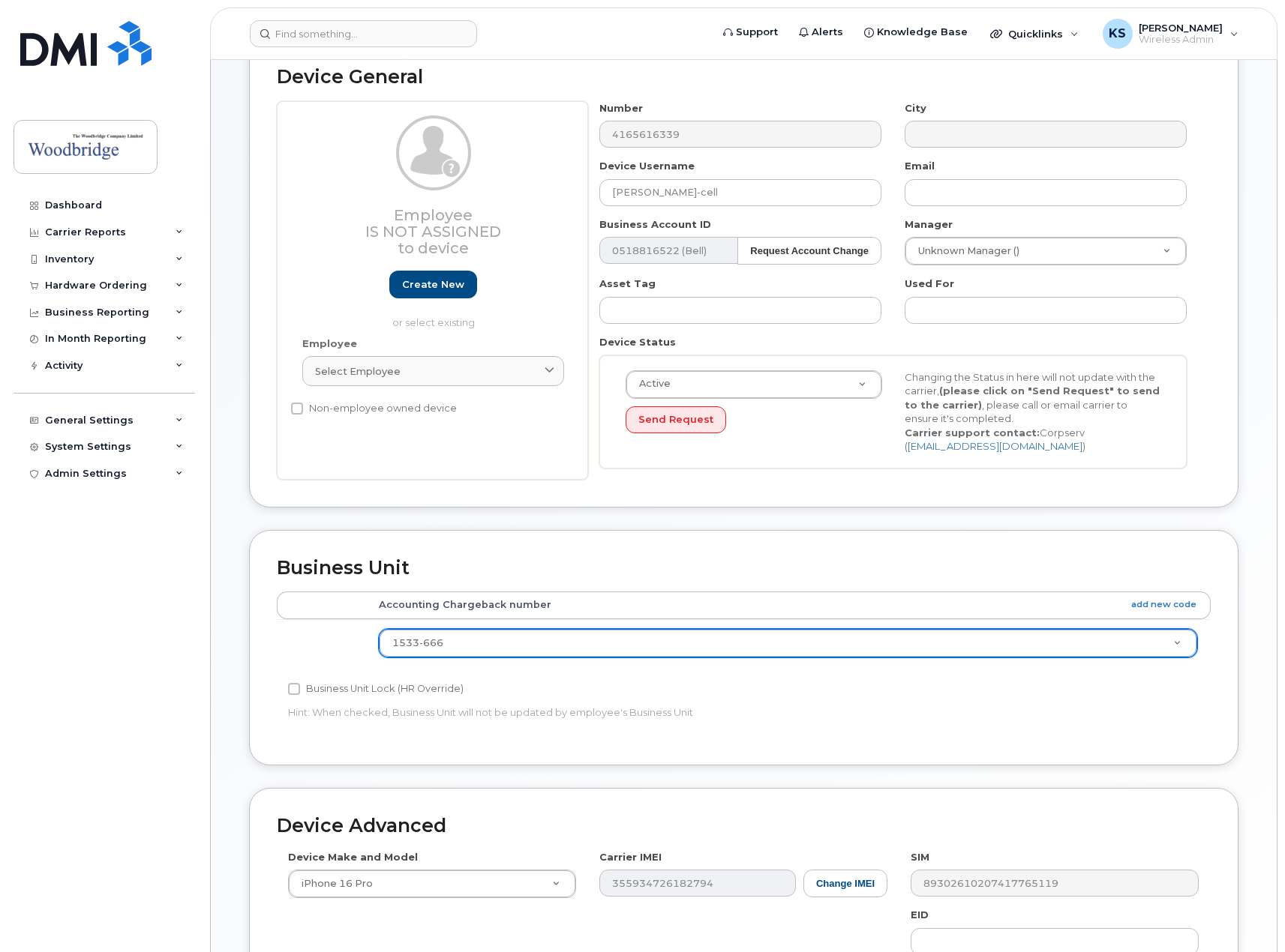
scroll to position [381, 0]
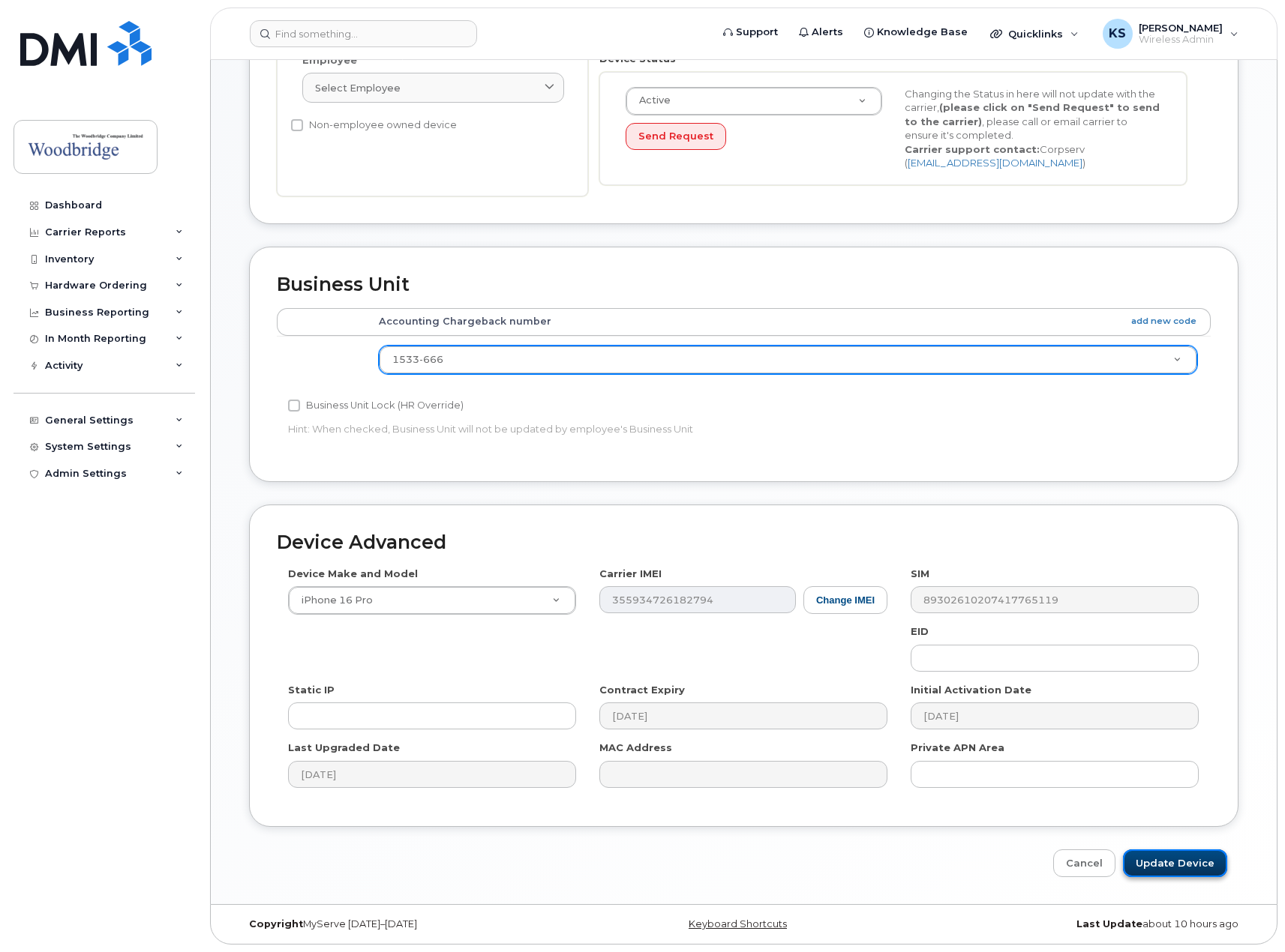
click at [1185, 859] on input "Update Device" at bounding box center [1175, 863] width 104 height 27
type input "Saving..."
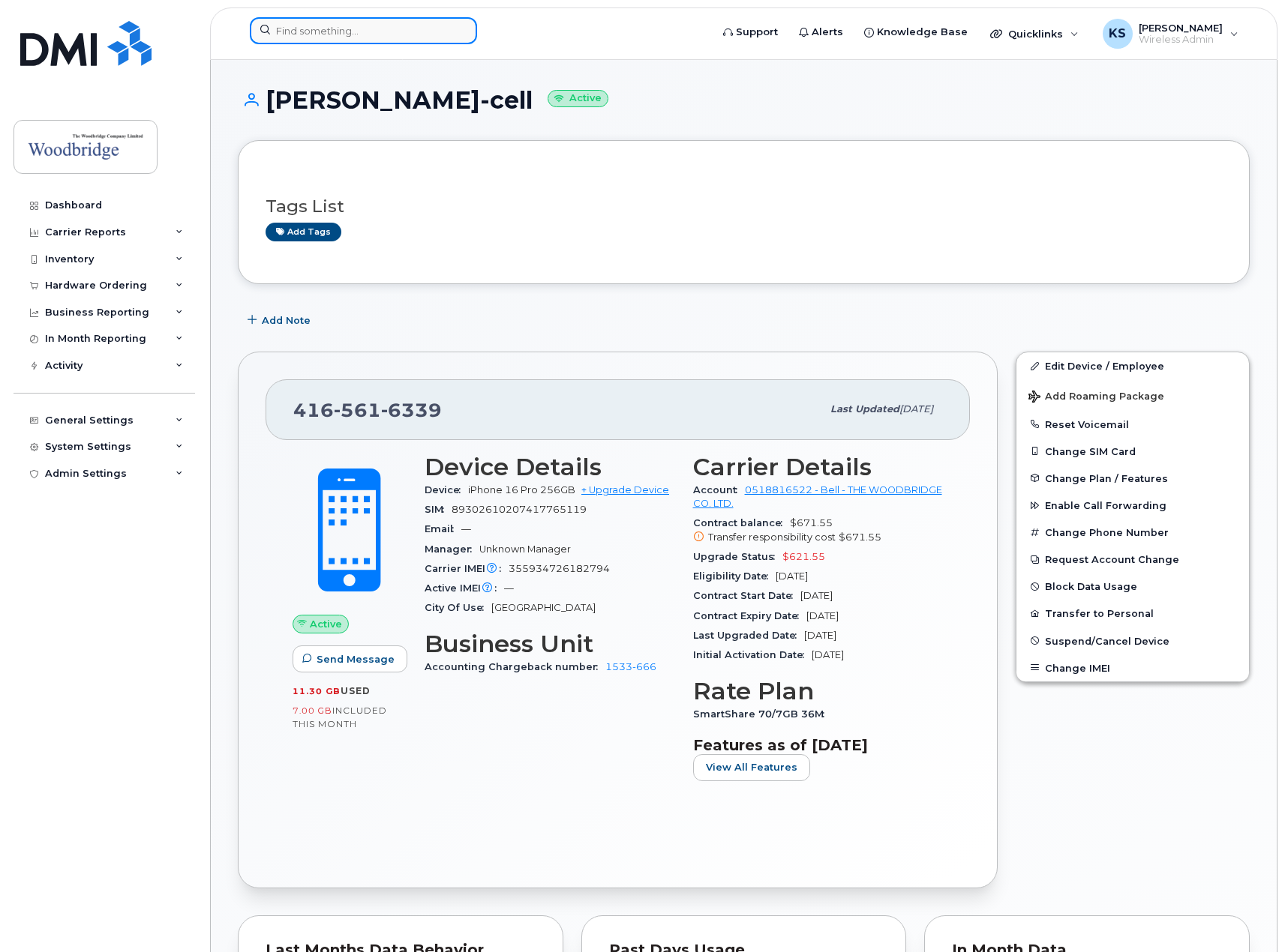
click at [362, 34] on input at bounding box center [363, 31] width 227 height 27
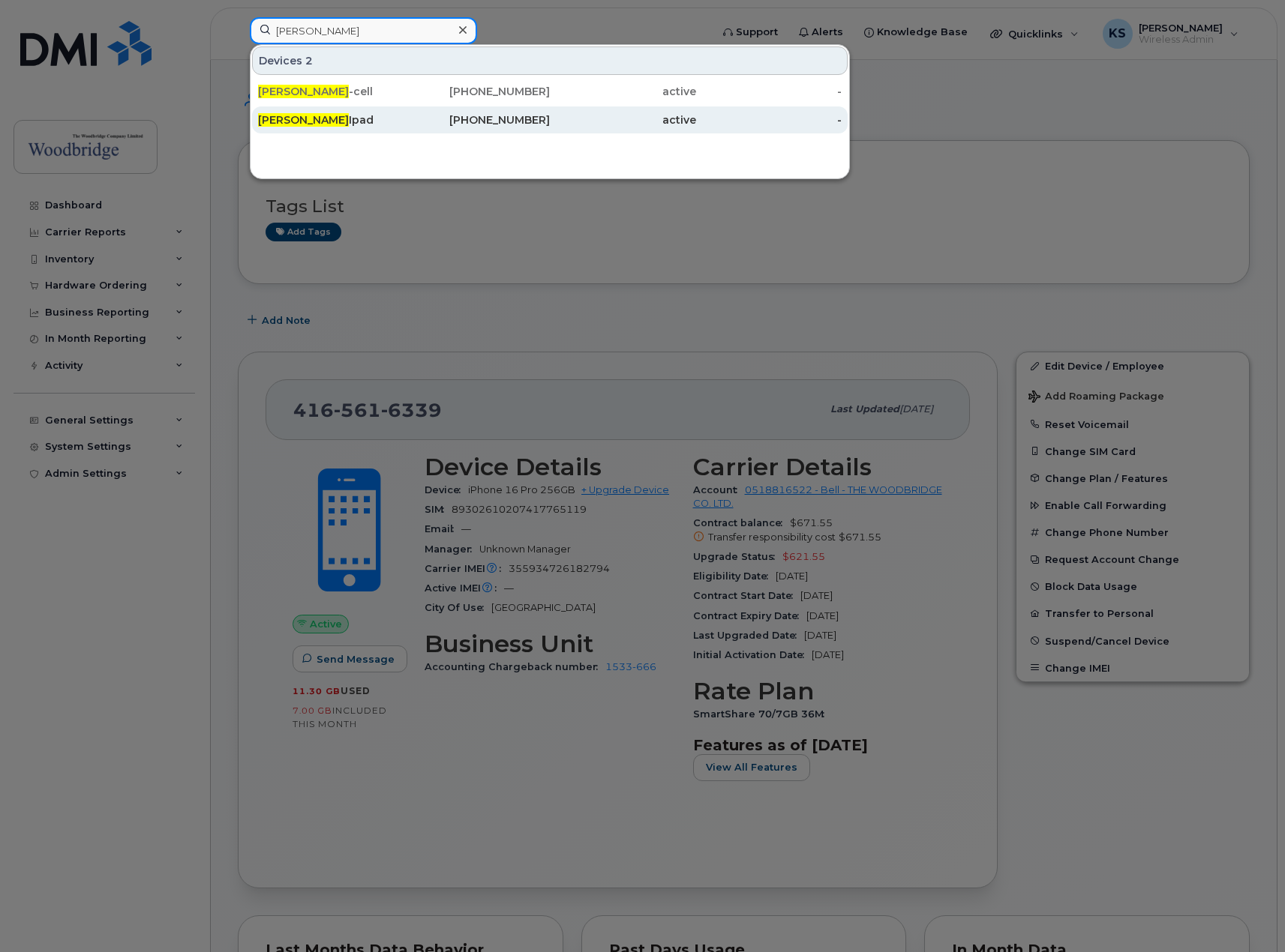
type input "[PERSON_NAME]"
click at [349, 120] on div "[PERSON_NAME] Ipad" at bounding box center [331, 119] width 146 height 15
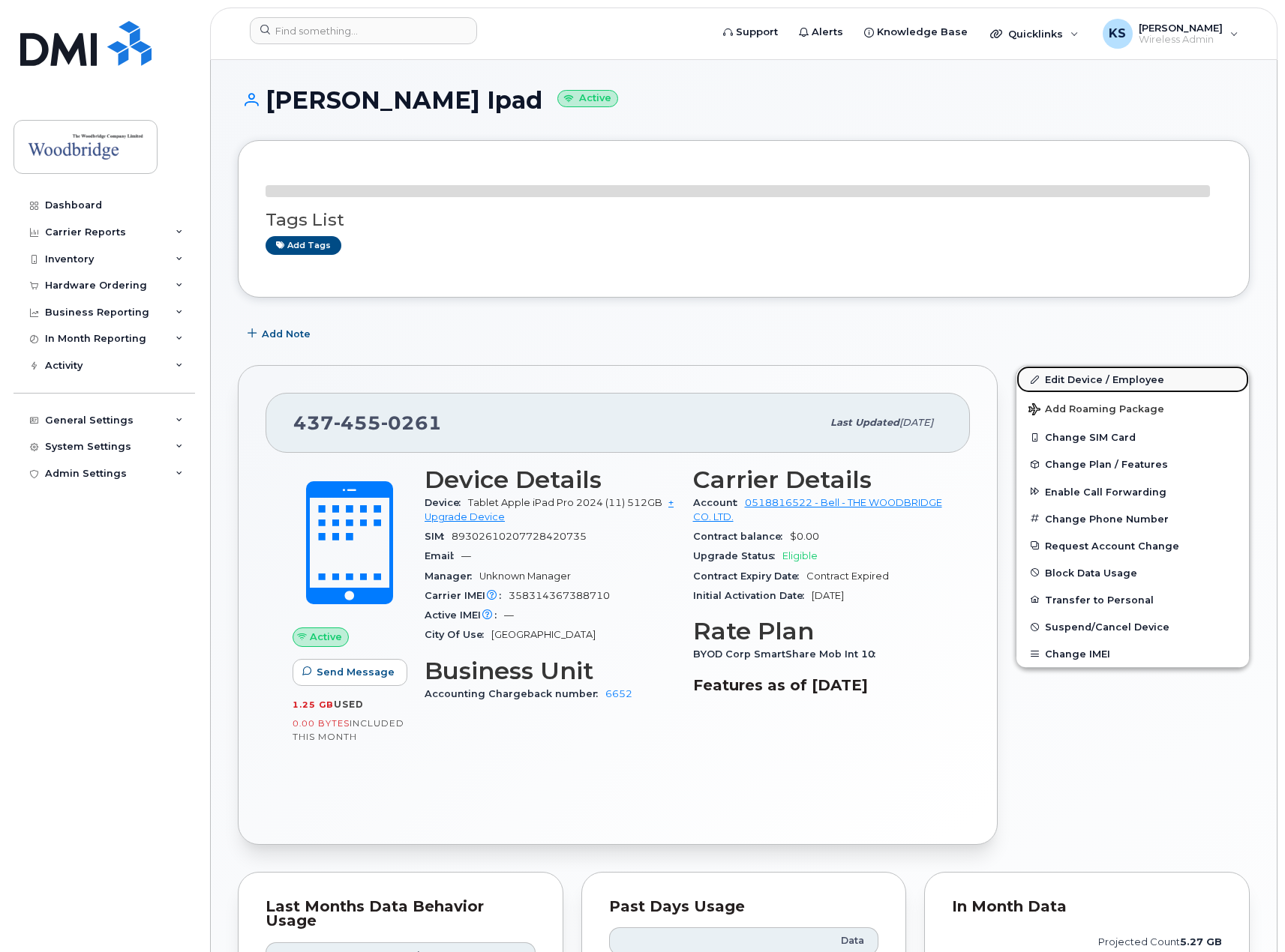
click at [1071, 376] on link "Edit Device / Employee" at bounding box center [1133, 379] width 232 height 27
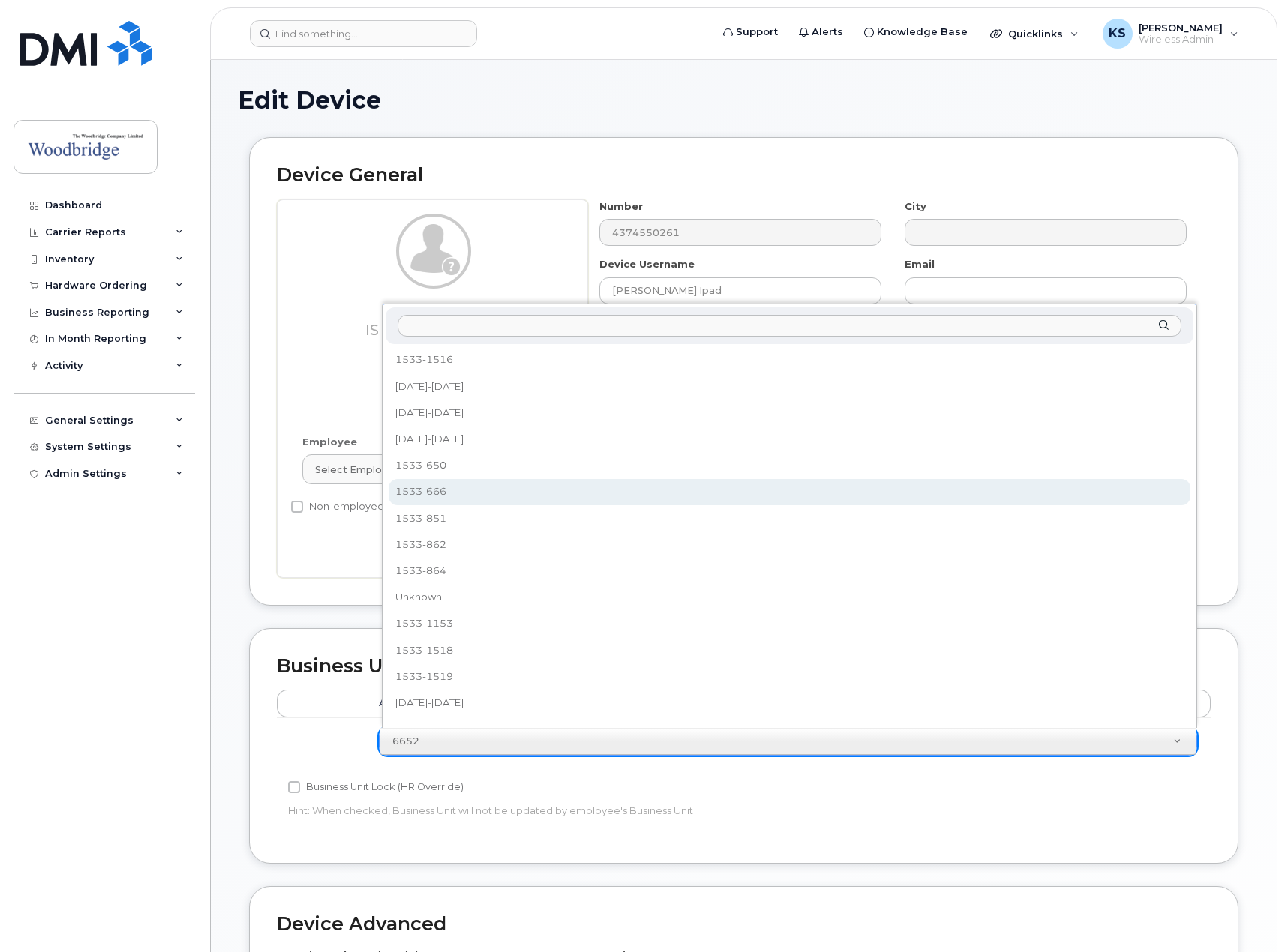
select select "35884376"
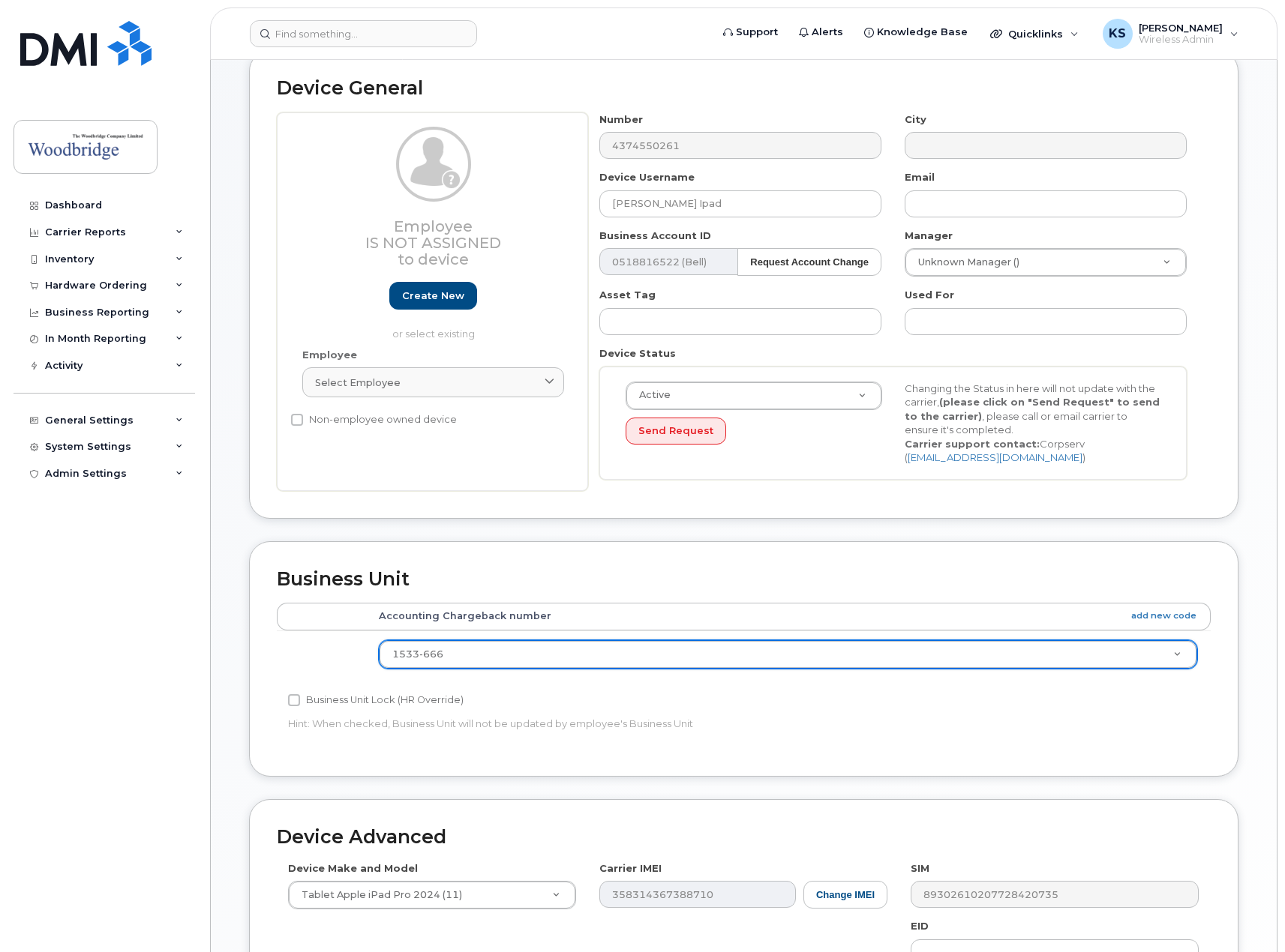
scroll to position [381, 0]
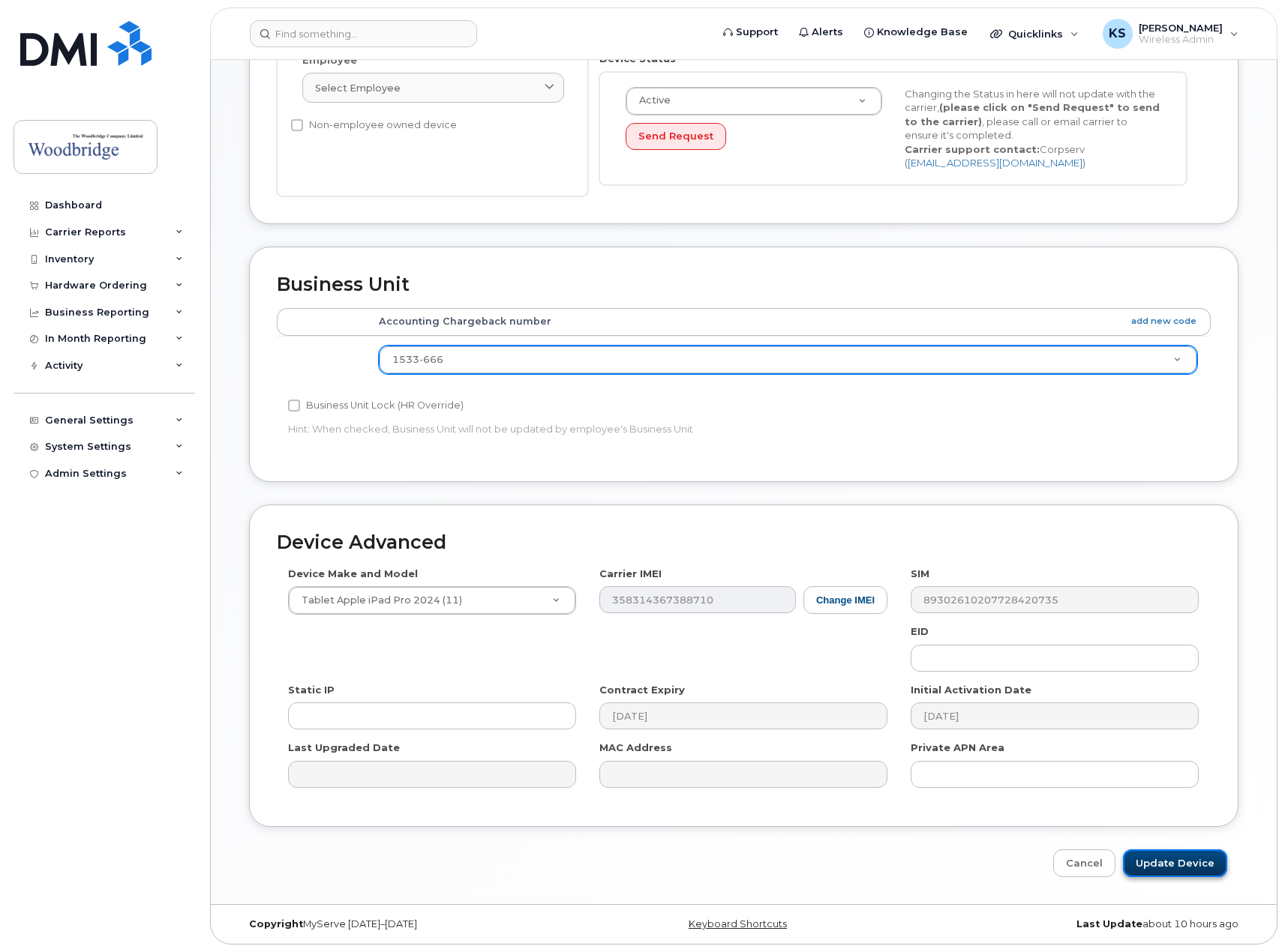
click at [1176, 869] on input "Update Device" at bounding box center [1175, 863] width 104 height 27
type input "Saving..."
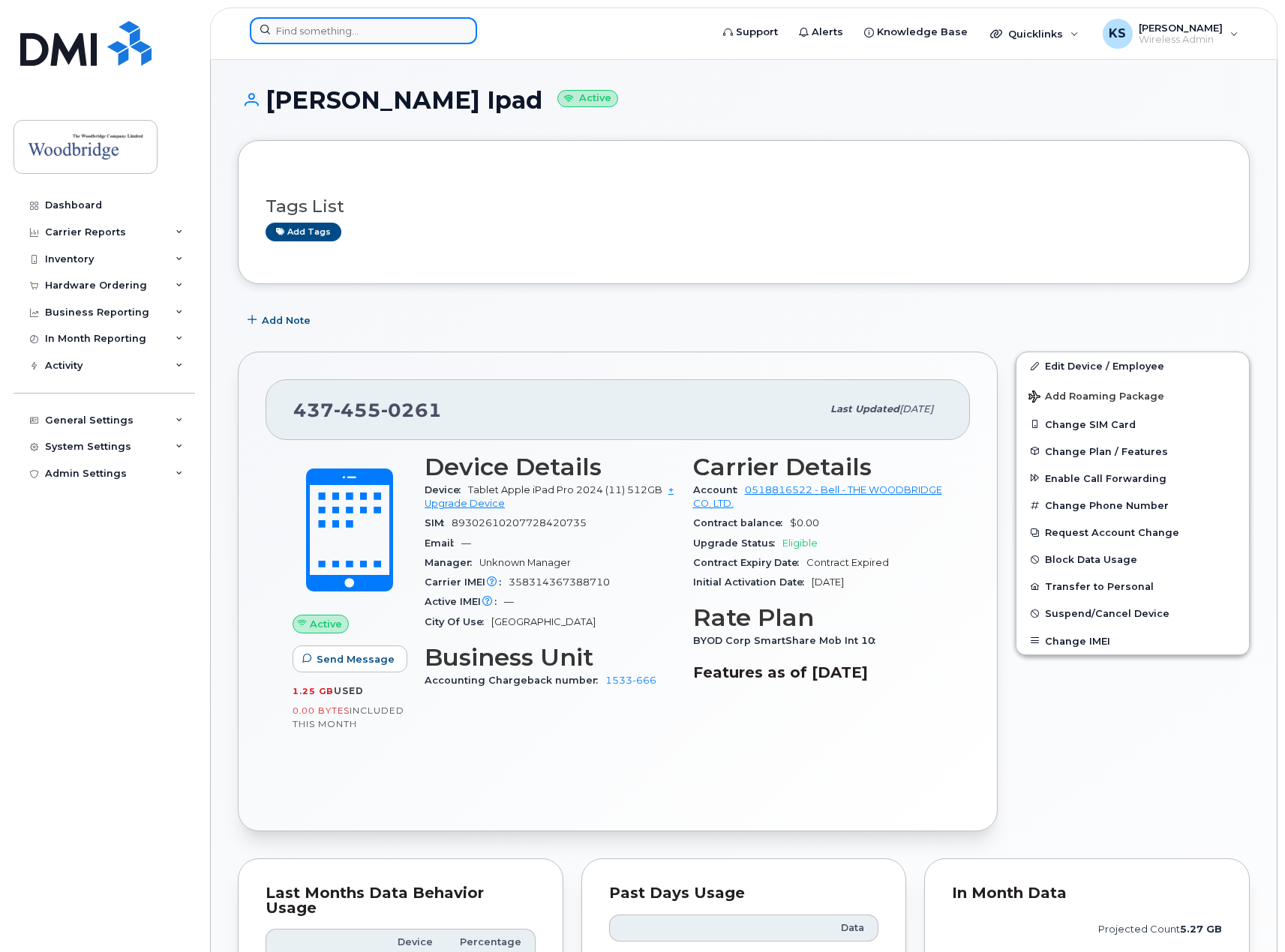
click at [313, 27] on input at bounding box center [363, 31] width 227 height 27
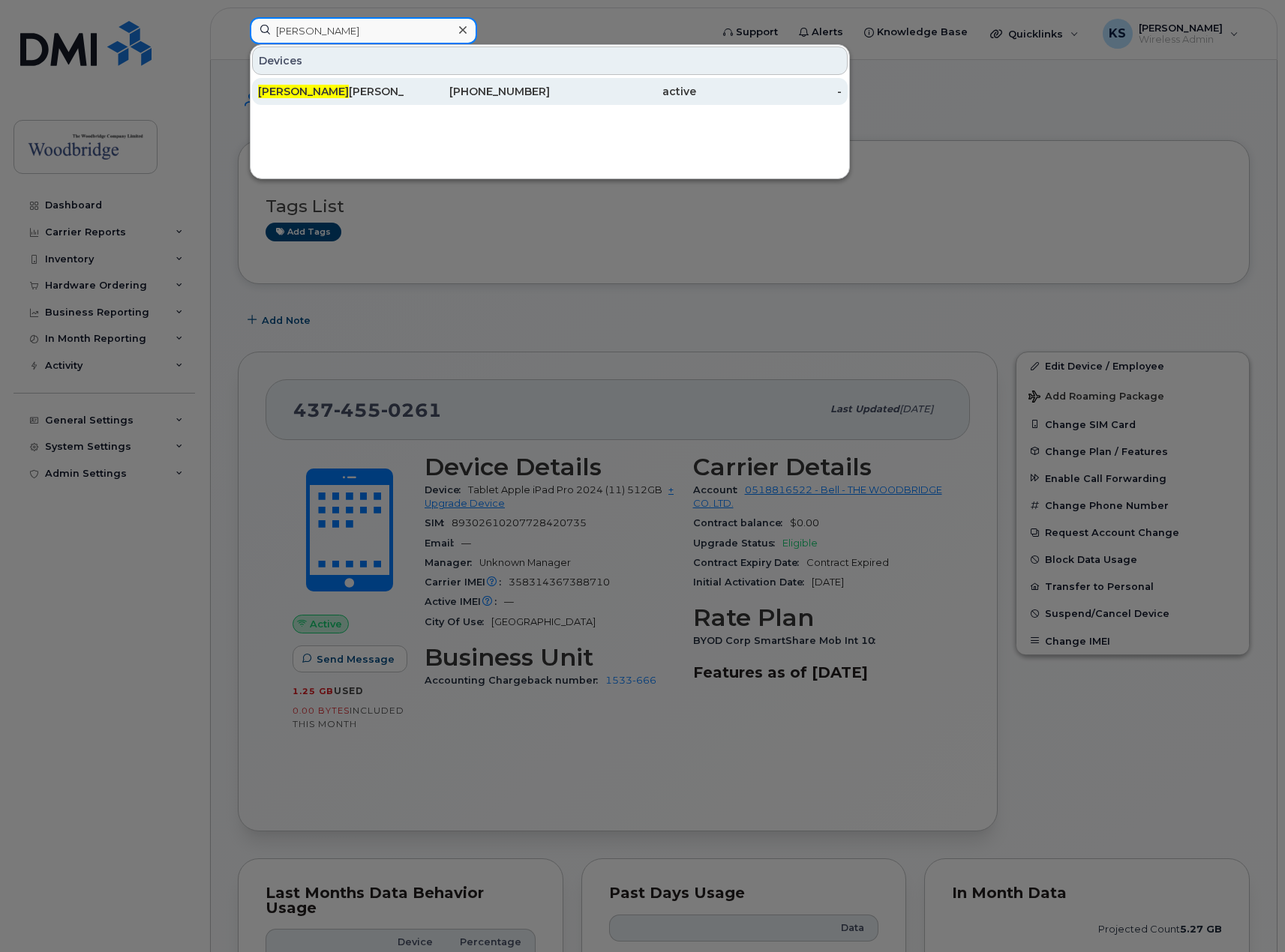
type input "[PERSON_NAME]"
click at [341, 89] on div "[PERSON_NAME]-Cell" at bounding box center [331, 91] width 146 height 15
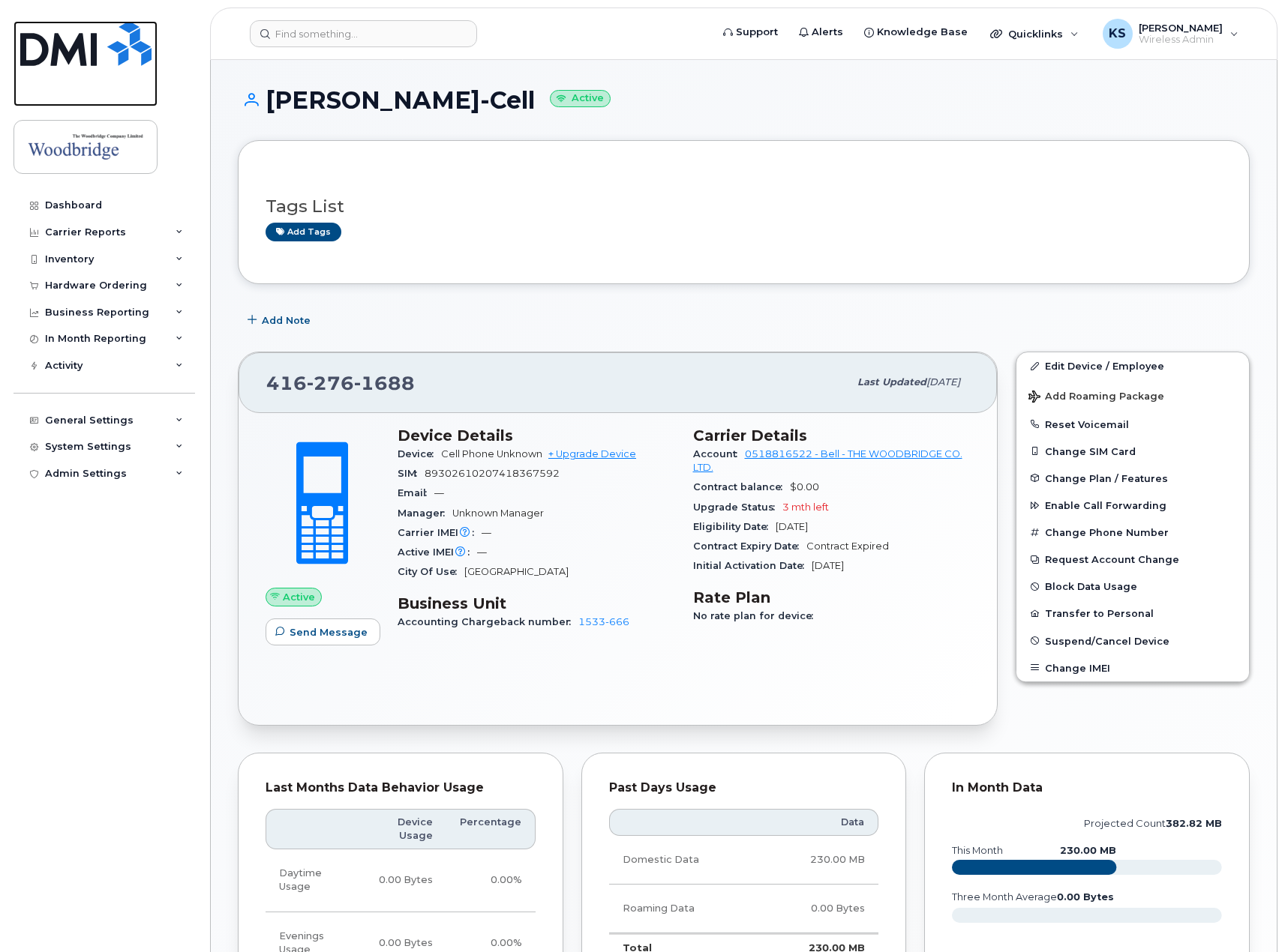
click at [101, 63] on img at bounding box center [86, 44] width 132 height 45
